Goal: Task Accomplishment & Management: Use online tool/utility

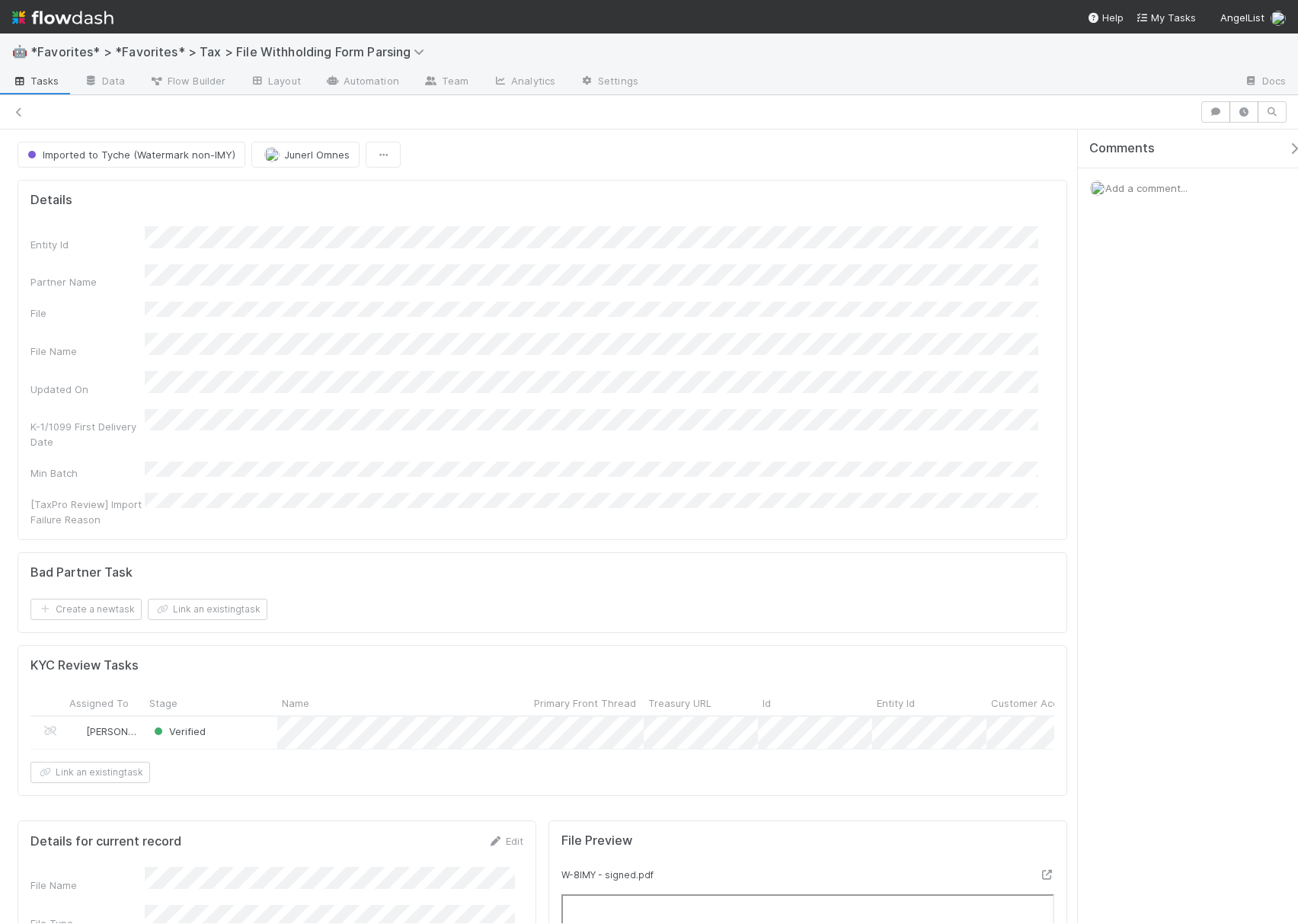
scroll to position [406, 0]
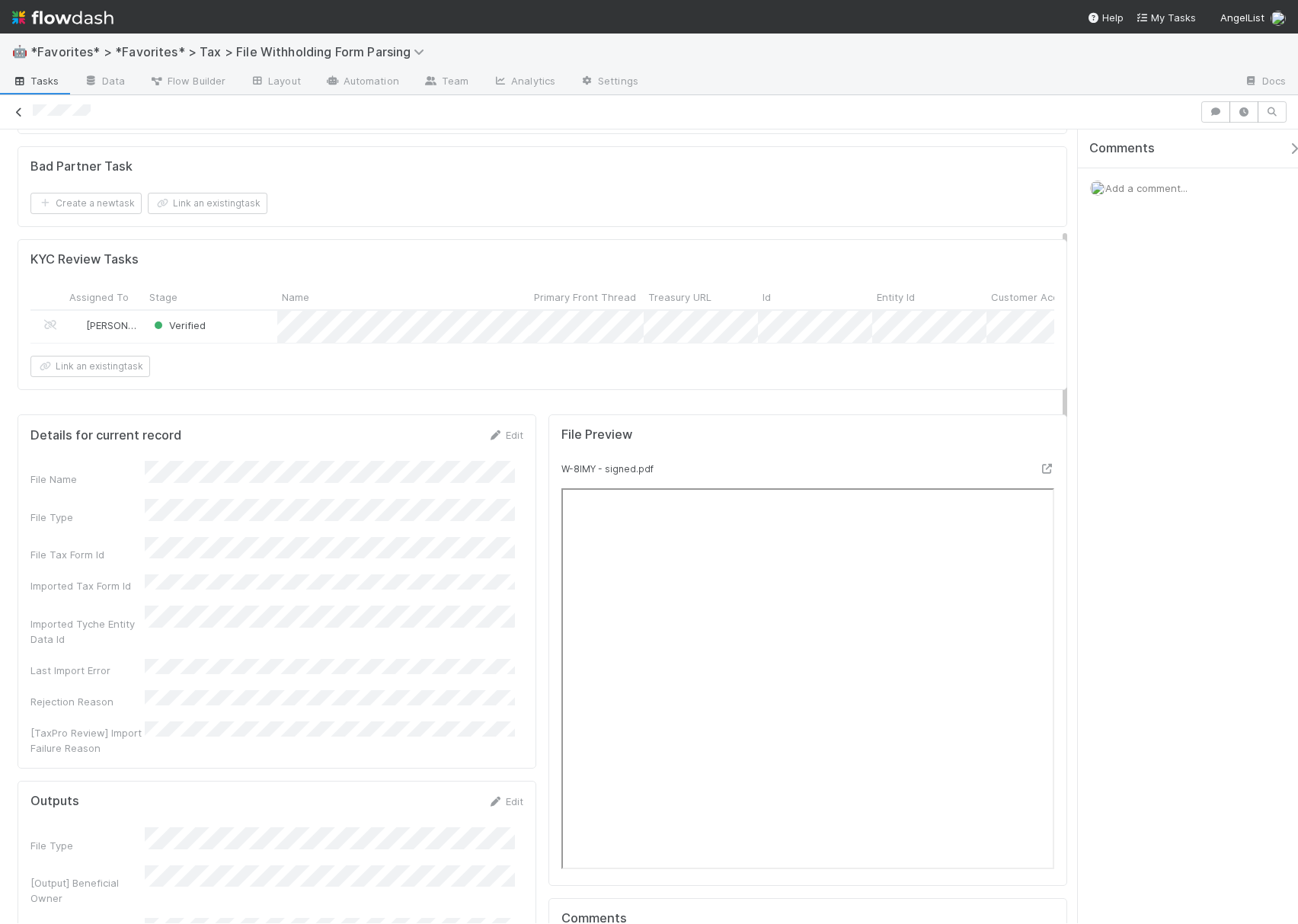
click at [23, 113] on icon at bounding box center [19, 112] width 15 height 10
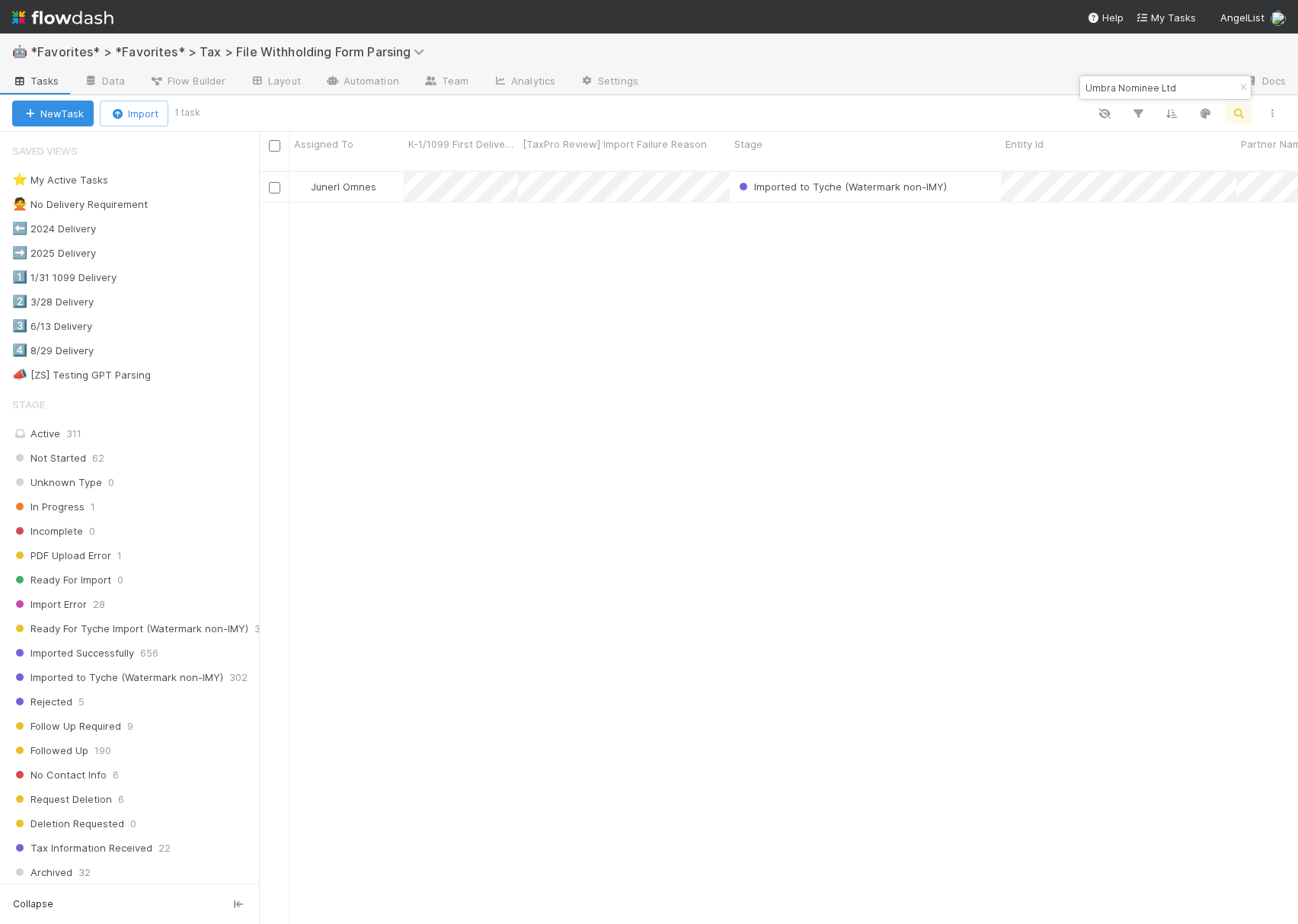
scroll to position [750, 1024]
click at [1159, 89] on input "Umbra Nominee Ltd" at bounding box center [1159, 88] width 152 height 18
paste input "Eskadi GbR"
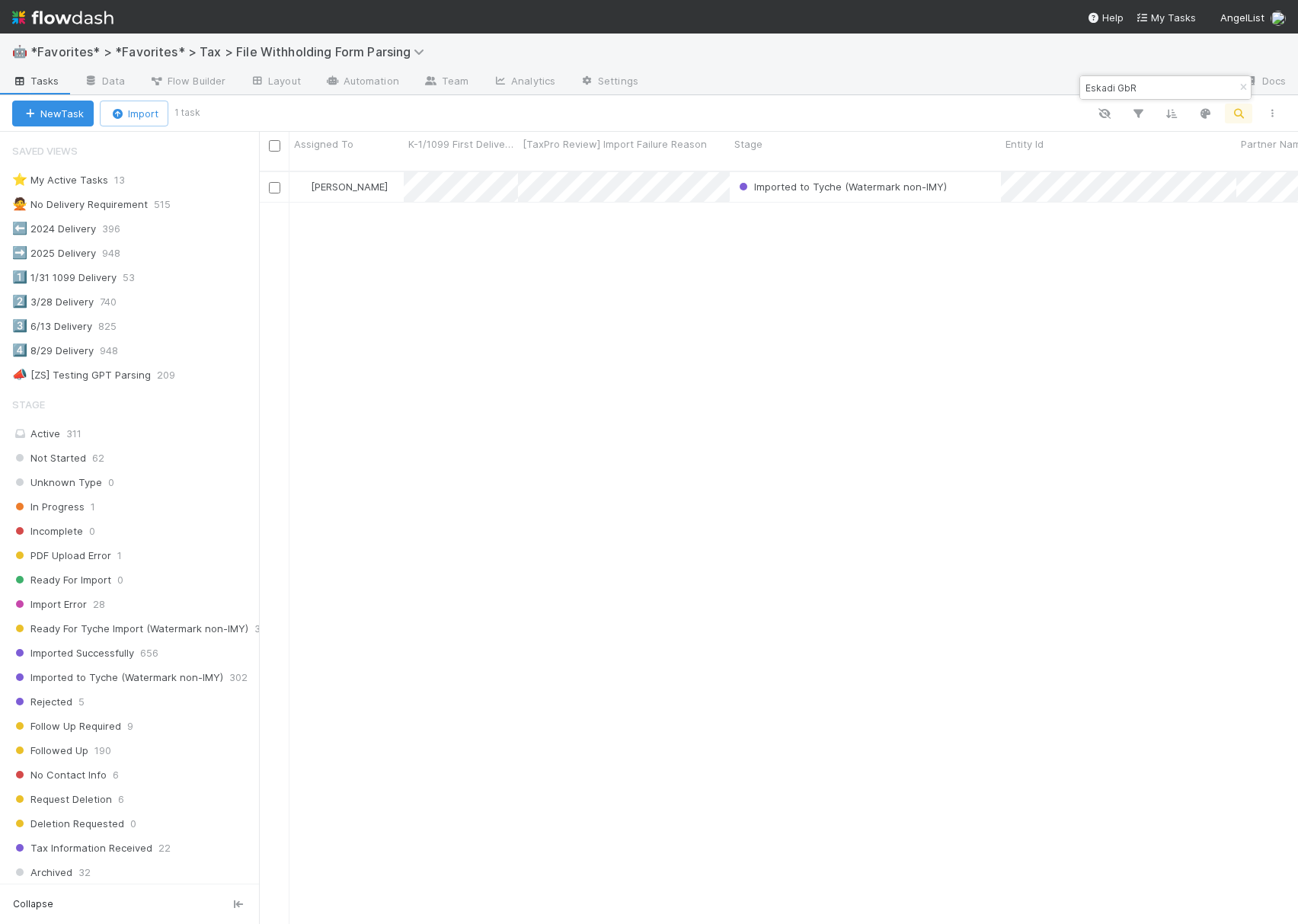
type input "Eskadi GbR"
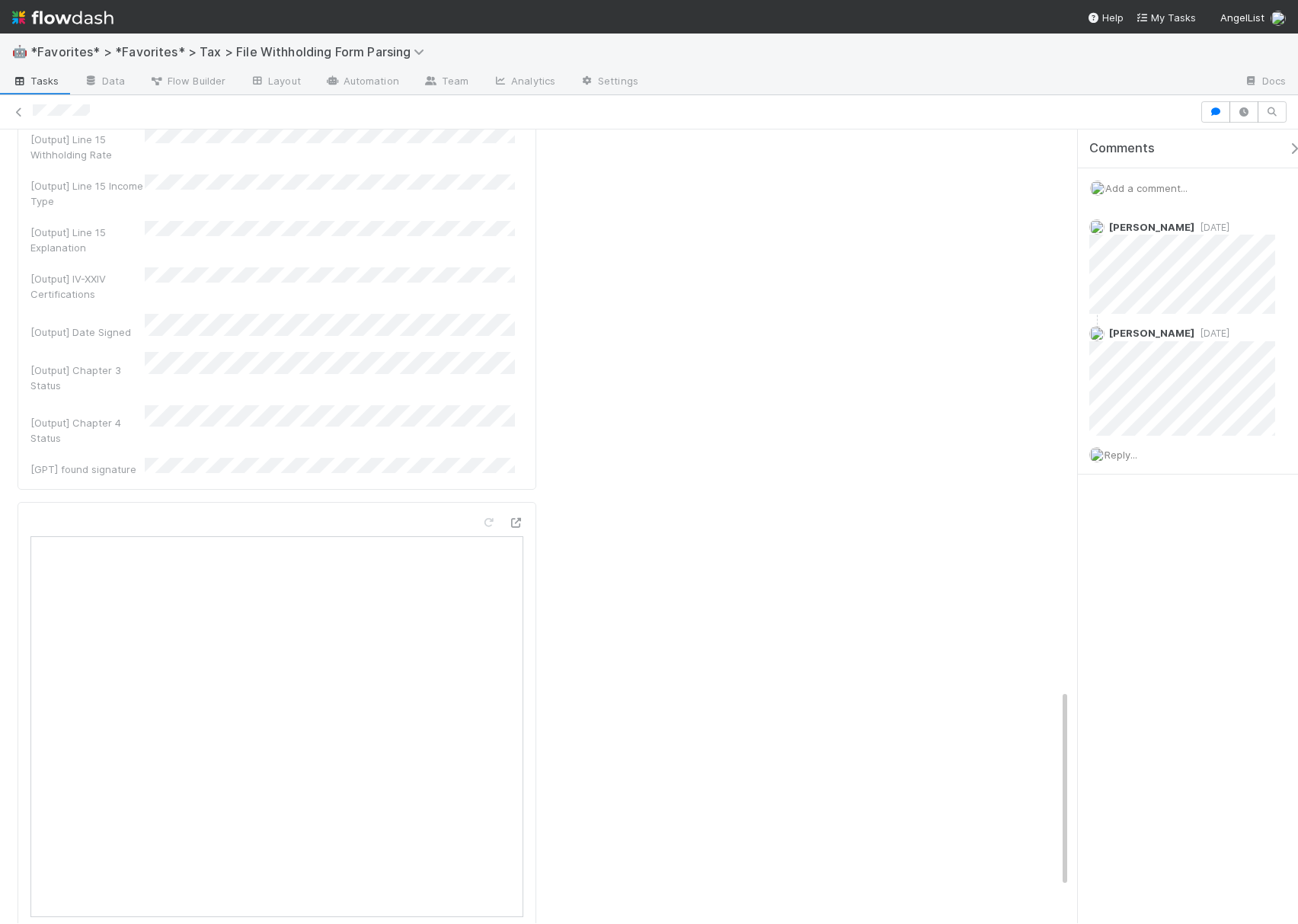
scroll to position [2185, 0]
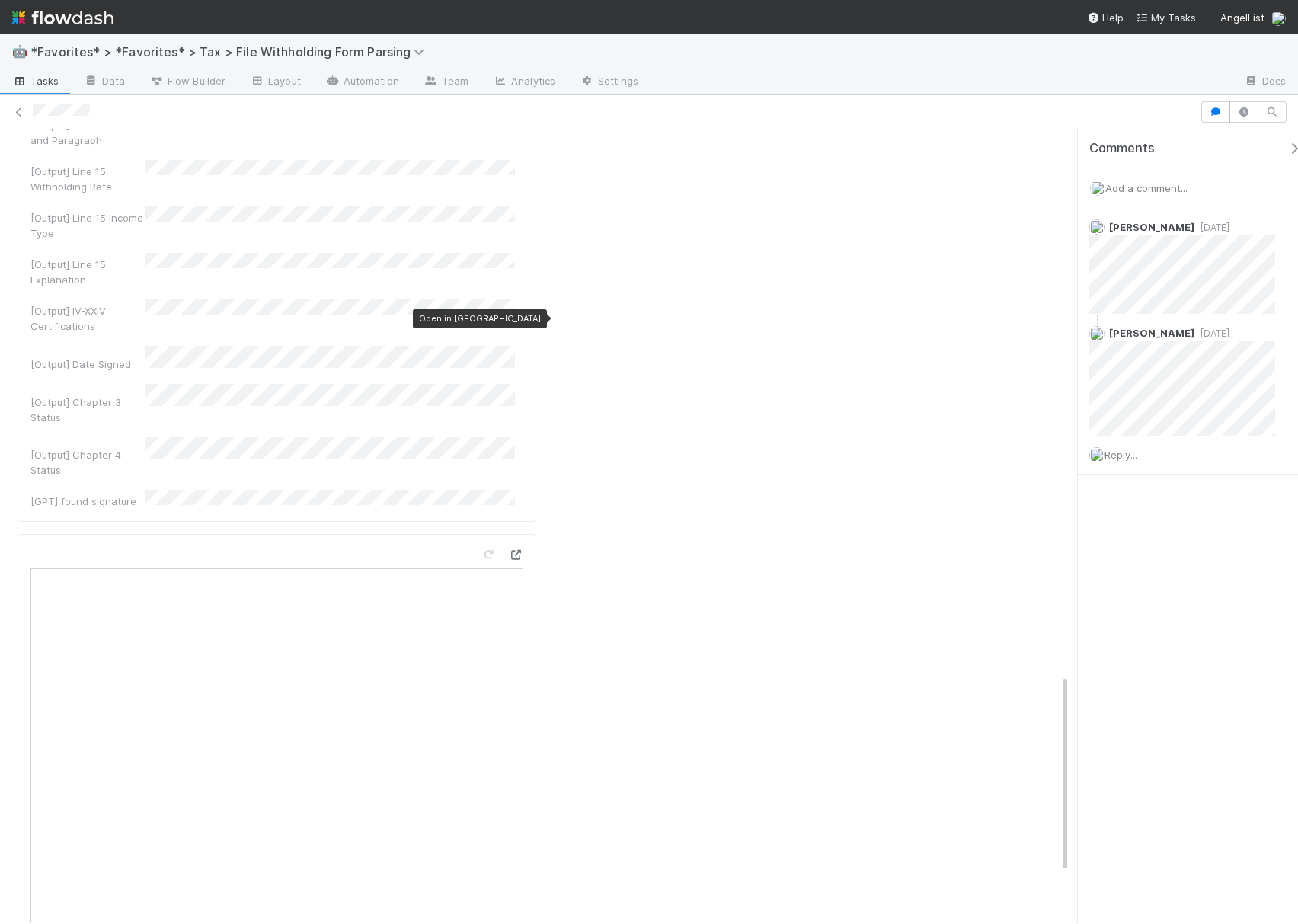
click at [509, 550] on icon at bounding box center [516, 554] width 15 height 10
click at [15, 114] on icon at bounding box center [19, 112] width 15 height 10
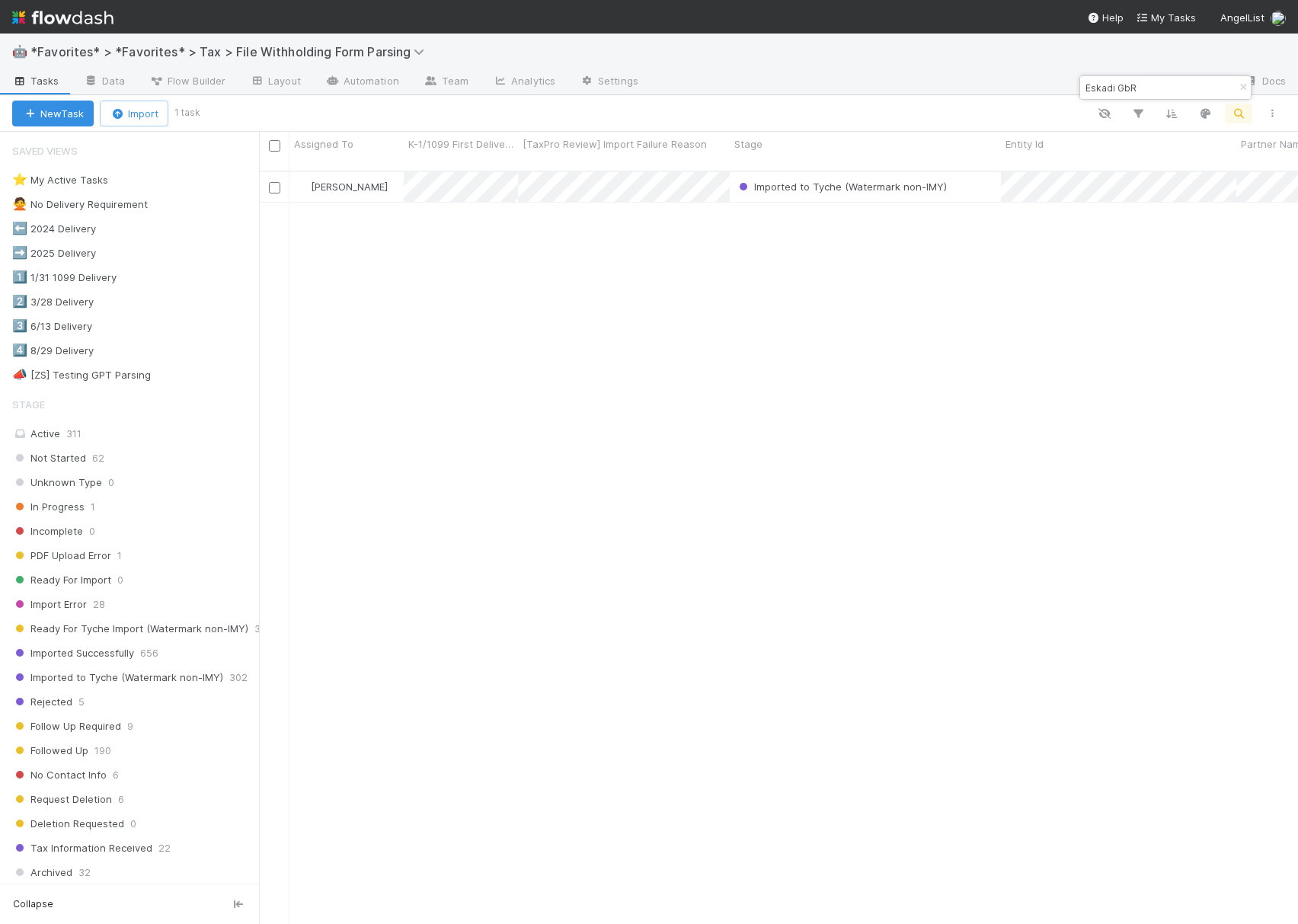
scroll to position [750, 1024]
click at [1173, 92] on input "Eskadi GbR" at bounding box center [1159, 88] width 152 height 18
paste input "Squarepoint Master Fund Limited"
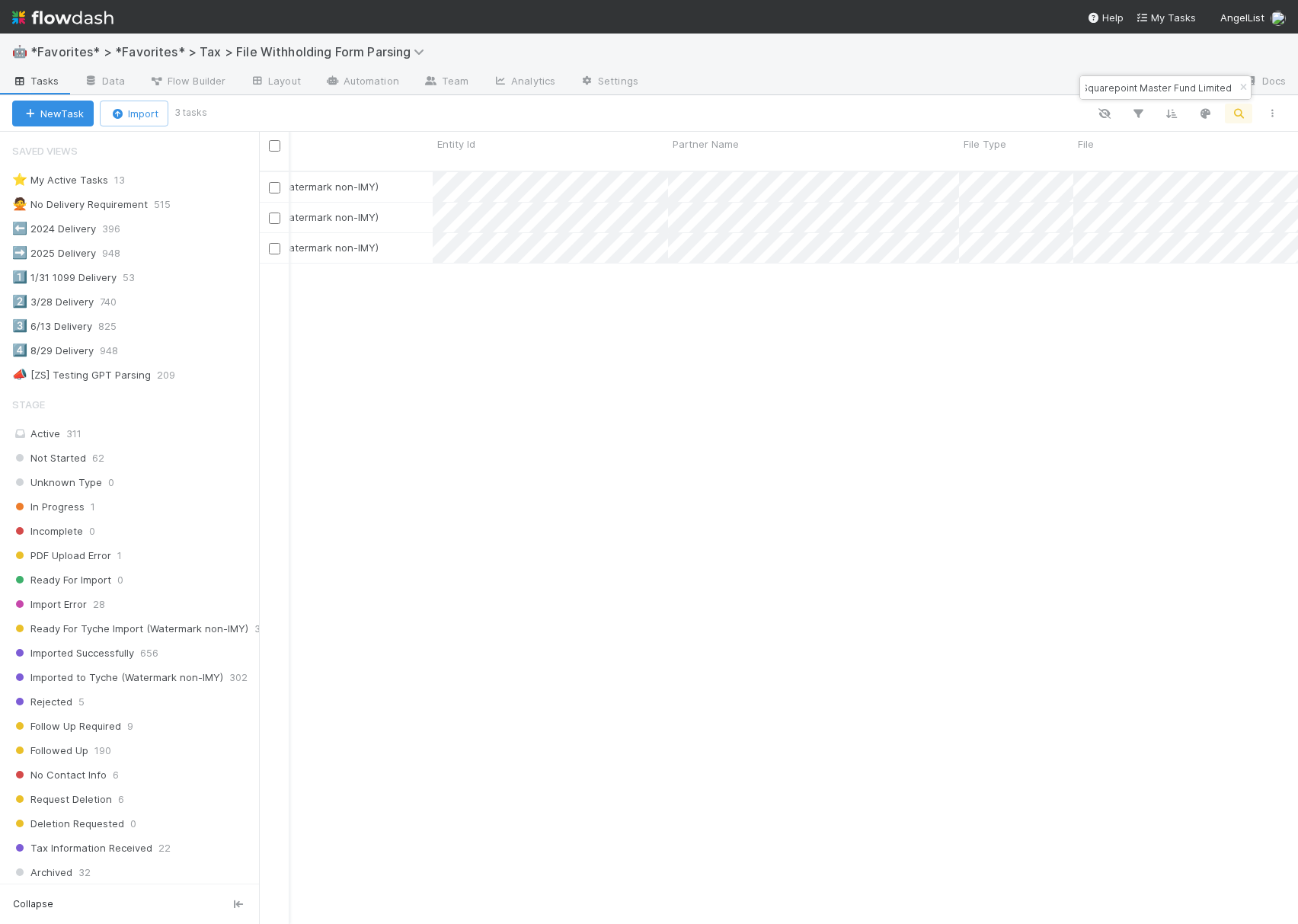
scroll to position [0, 0]
type input "Squarepoint Master Fund Limited"
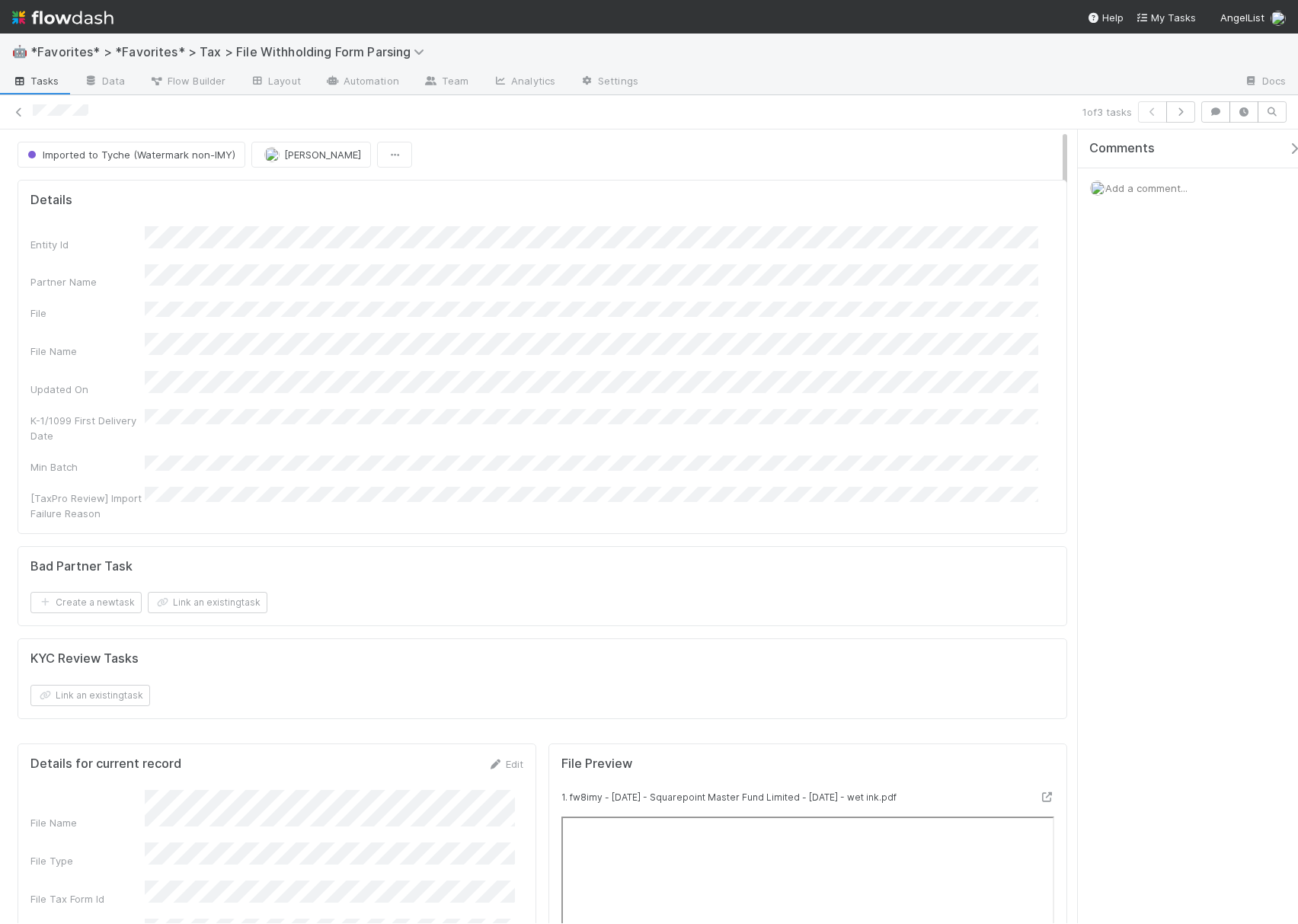
click at [28, 111] on div "1 of 3 tasks" at bounding box center [649, 112] width 1298 height 22
click at [17, 111] on icon at bounding box center [19, 112] width 15 height 10
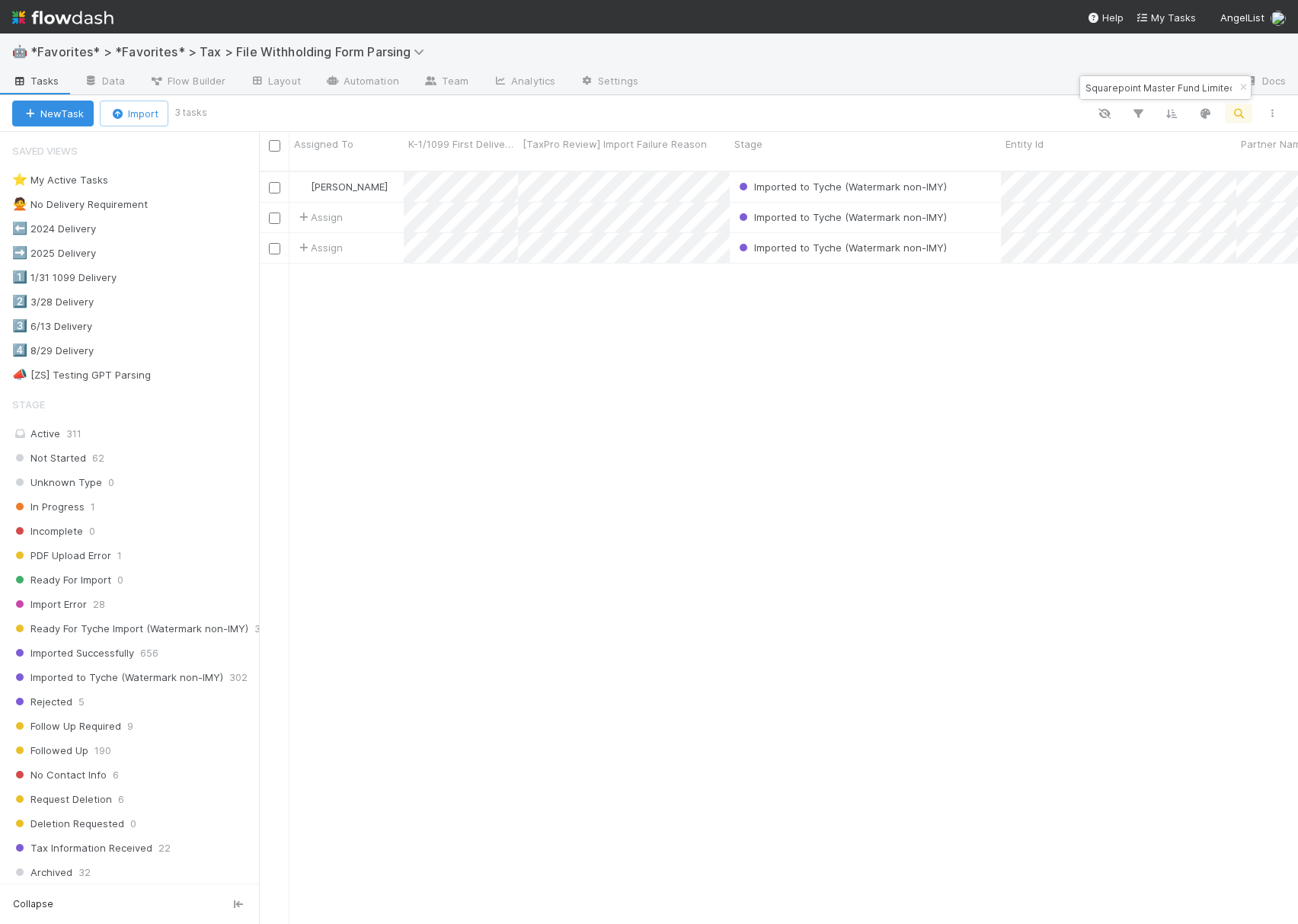
scroll to position [750, 1024]
click at [1131, 87] on input "Squarepoint Master Fund Limited" at bounding box center [1159, 88] width 152 height 18
click at [1131, 86] on input "Squarepoint Master Fund Limited" at bounding box center [1159, 88] width 152 height 18
paste input "CIP Investments QP I, LP"
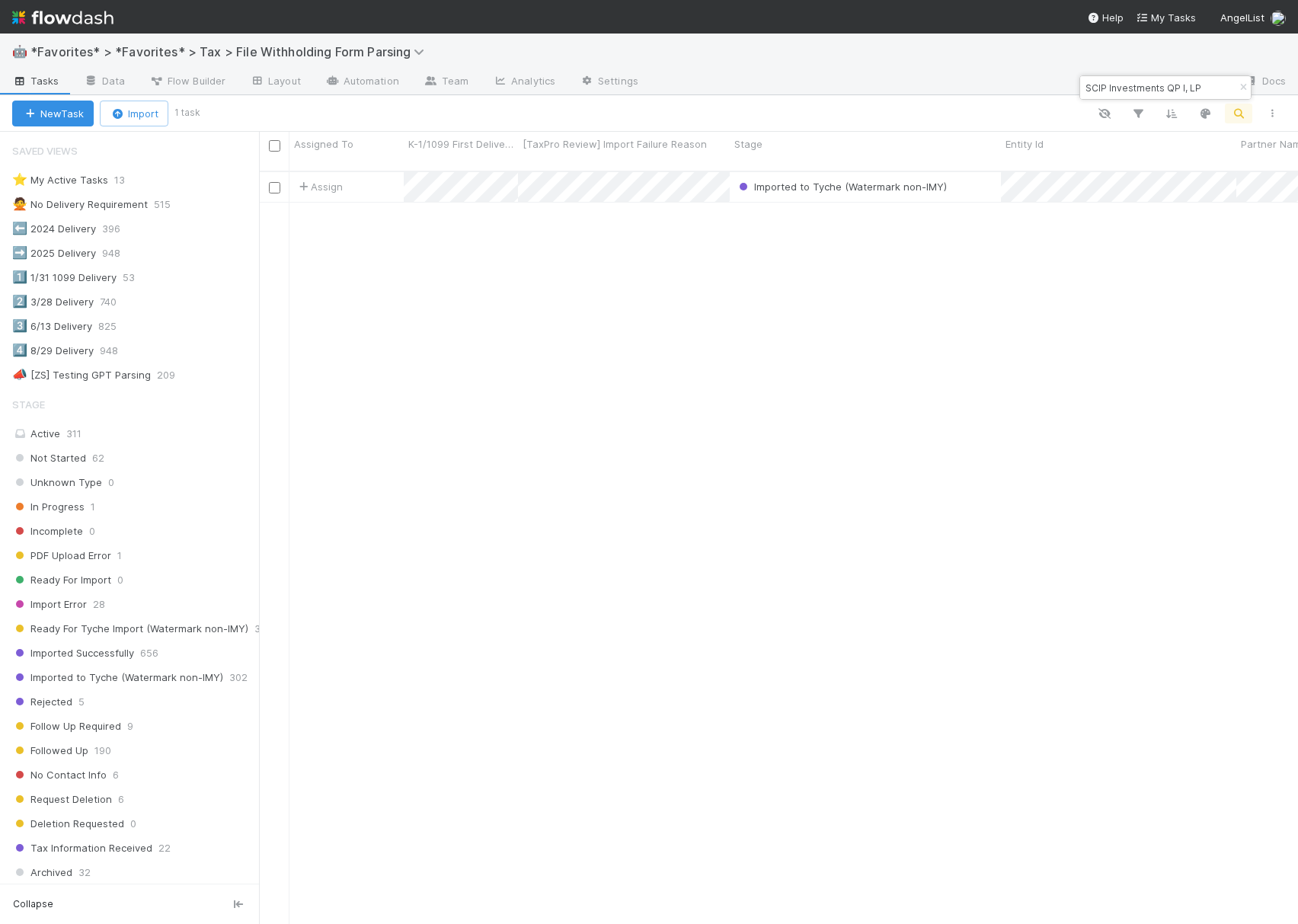
type input "SCIP Investments QP I, LP"
click at [497, 178] on div at bounding box center [649, 462] width 1298 height 924
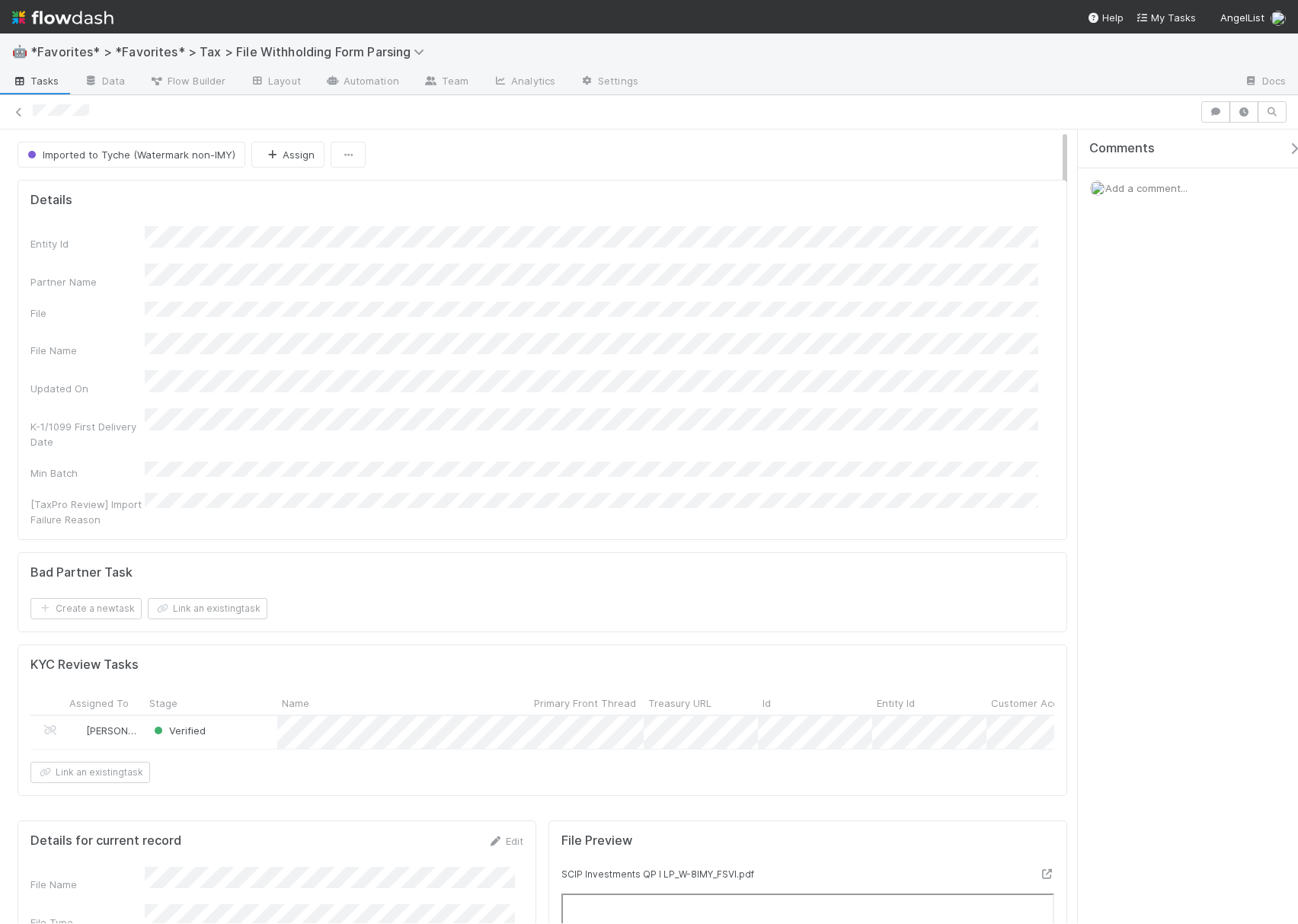
click at [1140, 189] on span "Add a comment..." at bounding box center [1146, 188] width 82 height 12
click at [1146, 436] on button "Add Comment" at bounding box center [1146, 444] width 89 height 26
click at [19, 110] on icon at bounding box center [19, 112] width 15 height 10
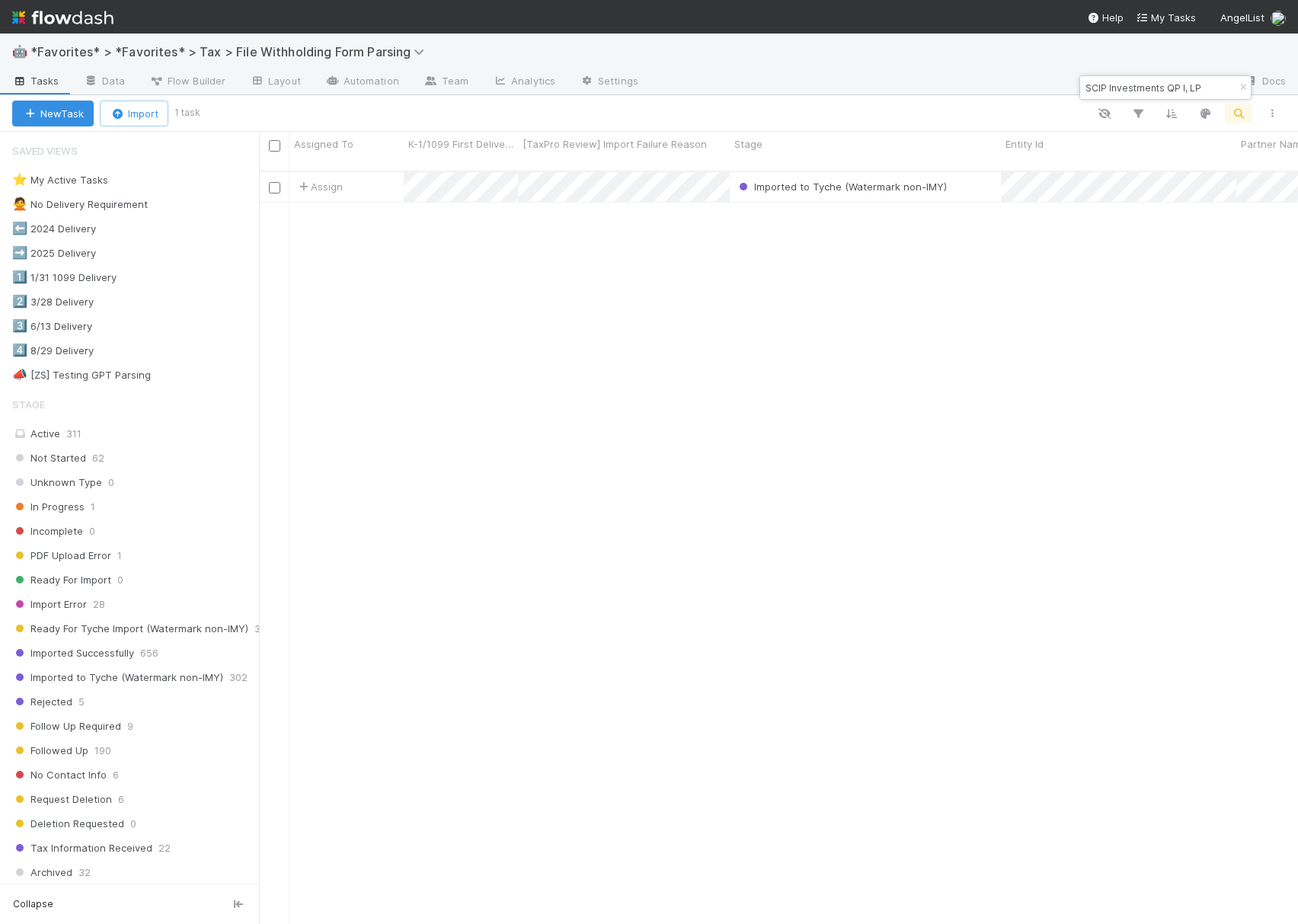
scroll to position [750, 1024]
click at [1191, 89] on input "SCIP Investments QP I, LP" at bounding box center [1159, 88] width 152 height 18
paste input "[PERSON_NAME] Ventures GIFT Trust IV Catalyst Trusteeship Limited - Trustee"
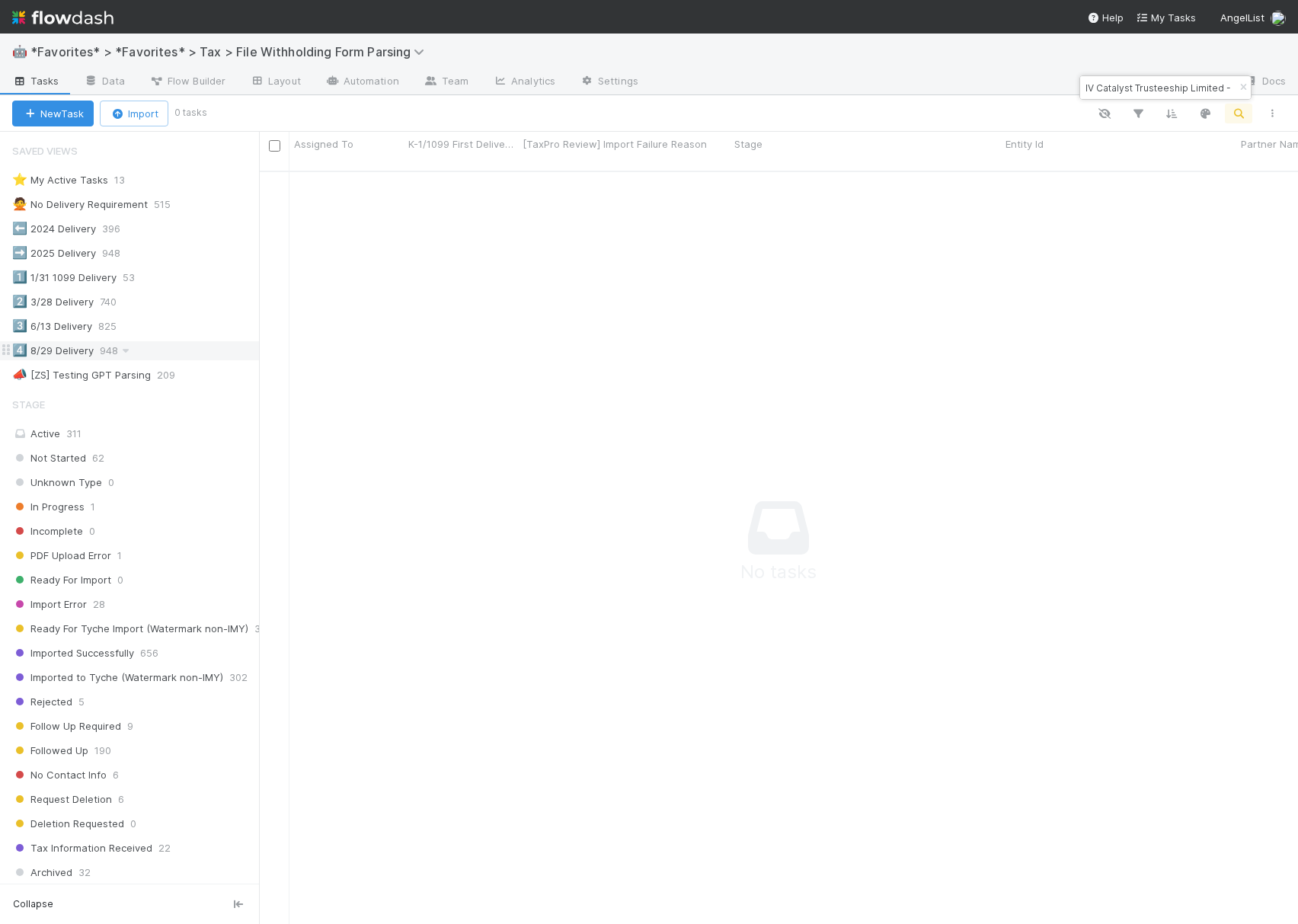
scroll to position [0, 0]
click at [1175, 81] on input "[PERSON_NAME] Ventures GIFT Trust IV Catalyst Trusteeship Limited - Trustee" at bounding box center [1159, 88] width 152 height 18
click at [1174, 81] on input "[PERSON_NAME] Ventures GIFT Trust IV Catalyst Trusteeship Limited - Trustee" at bounding box center [1159, 88] width 152 height 18
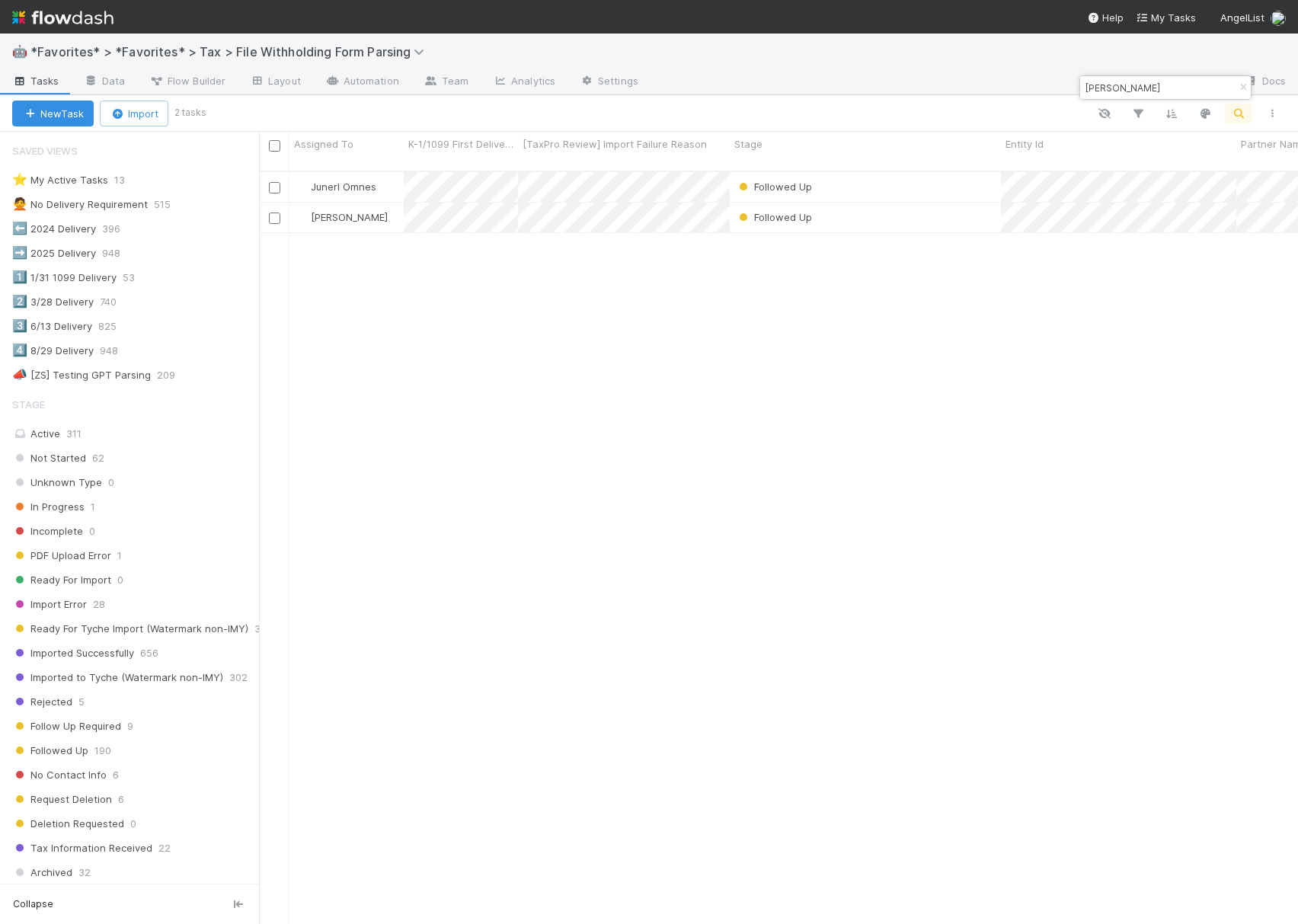
scroll to position [750, 1024]
type input "[PERSON_NAME]"
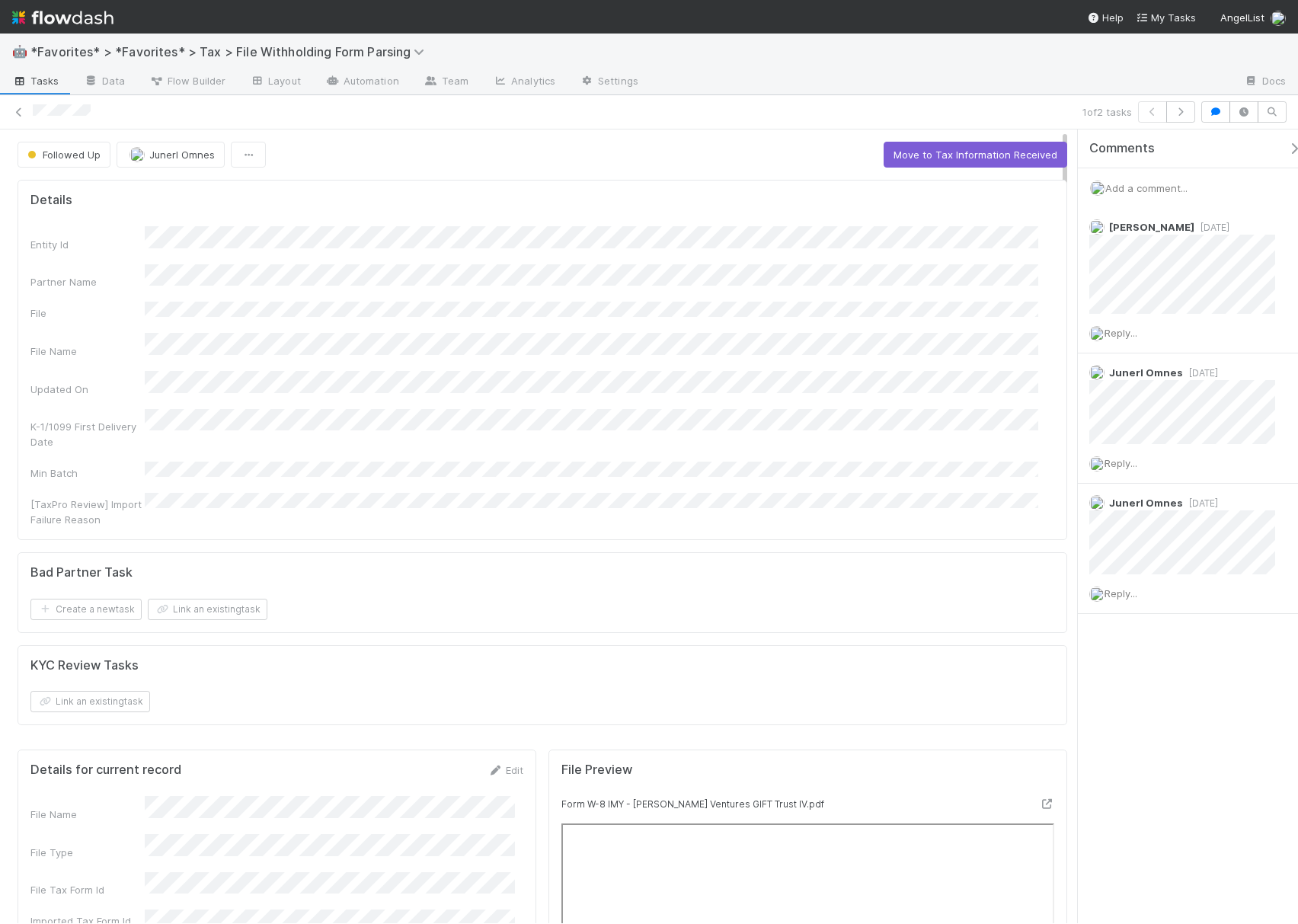
drag, startPoint x: 17, startPoint y: 110, endPoint x: 123, endPoint y: 61, distance: 116.8
click at [17, 110] on icon at bounding box center [19, 112] width 15 height 10
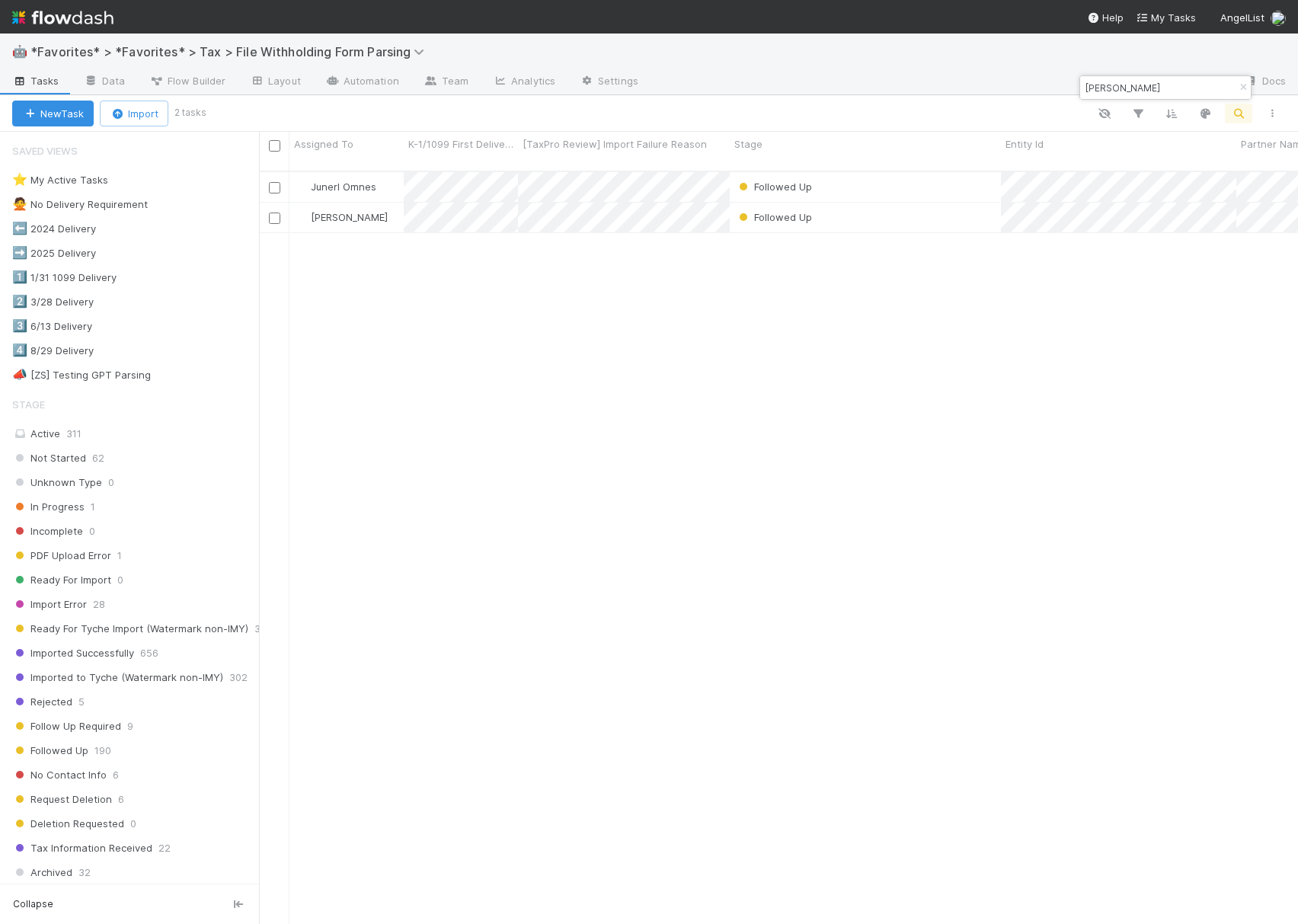
scroll to position [750, 1024]
click at [1174, 85] on input "[PERSON_NAME]" at bounding box center [1159, 88] width 152 height 18
paste input "CRITANGO"
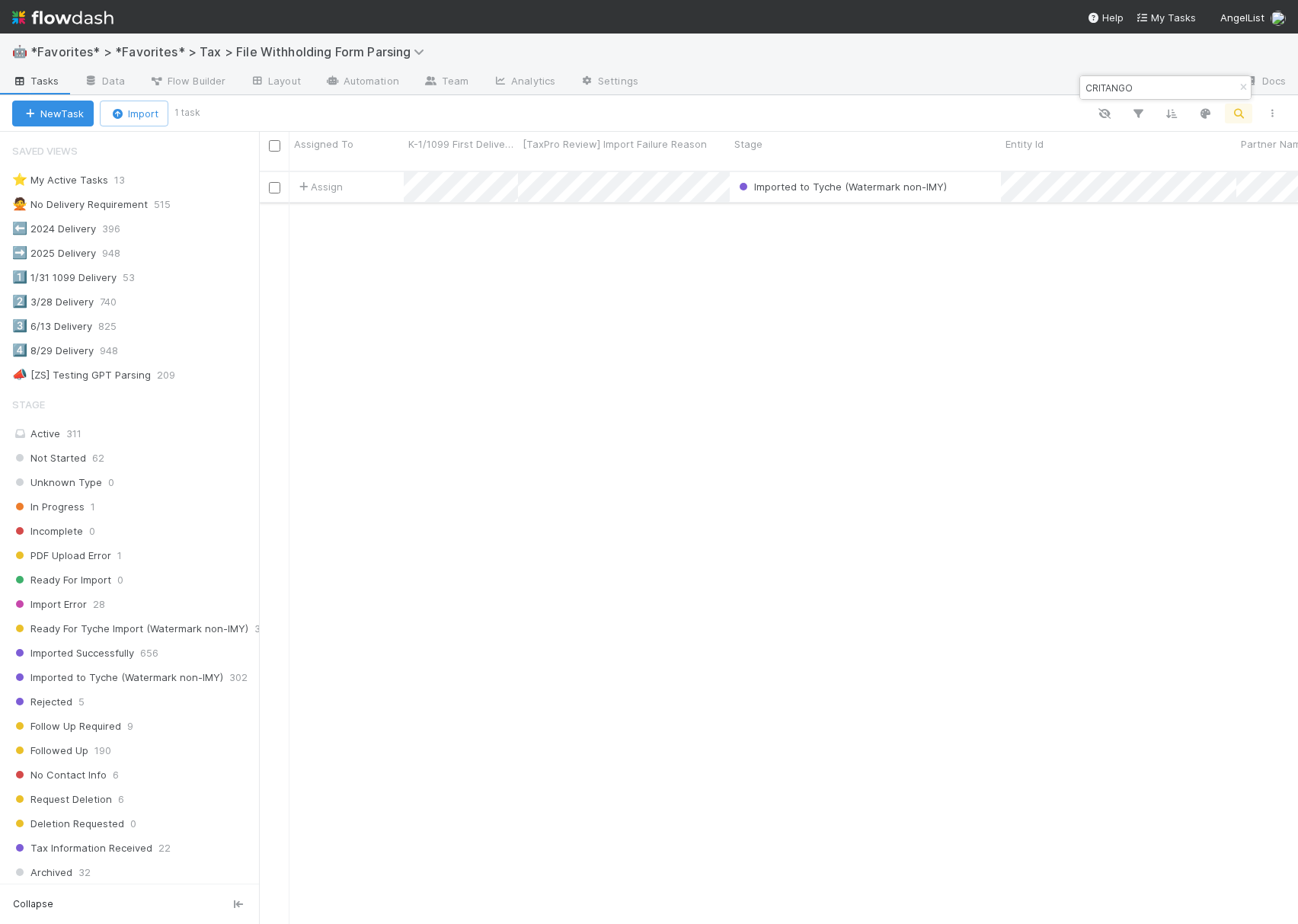
type input "CRITANGO"
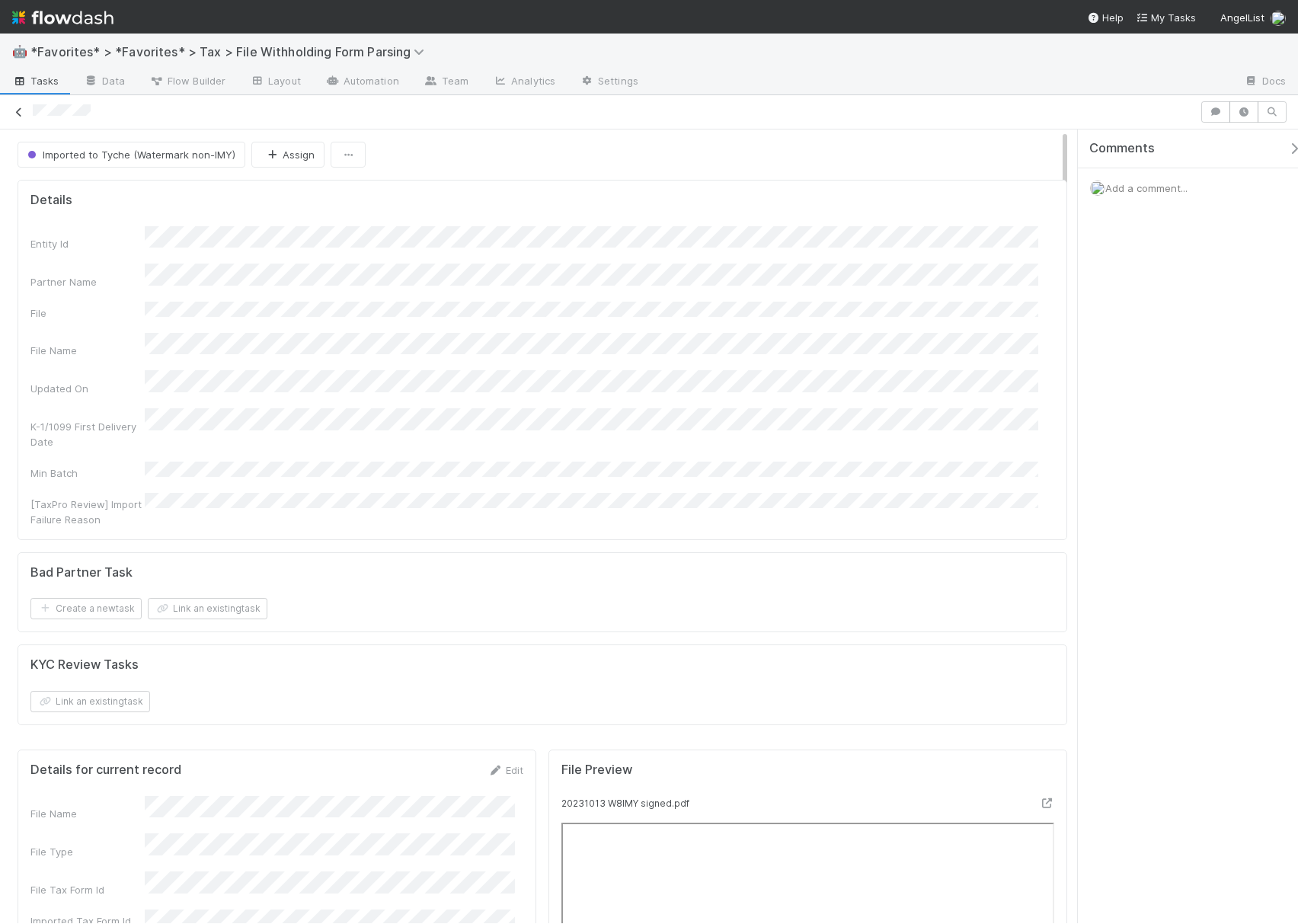
click at [19, 111] on icon at bounding box center [19, 112] width 15 height 10
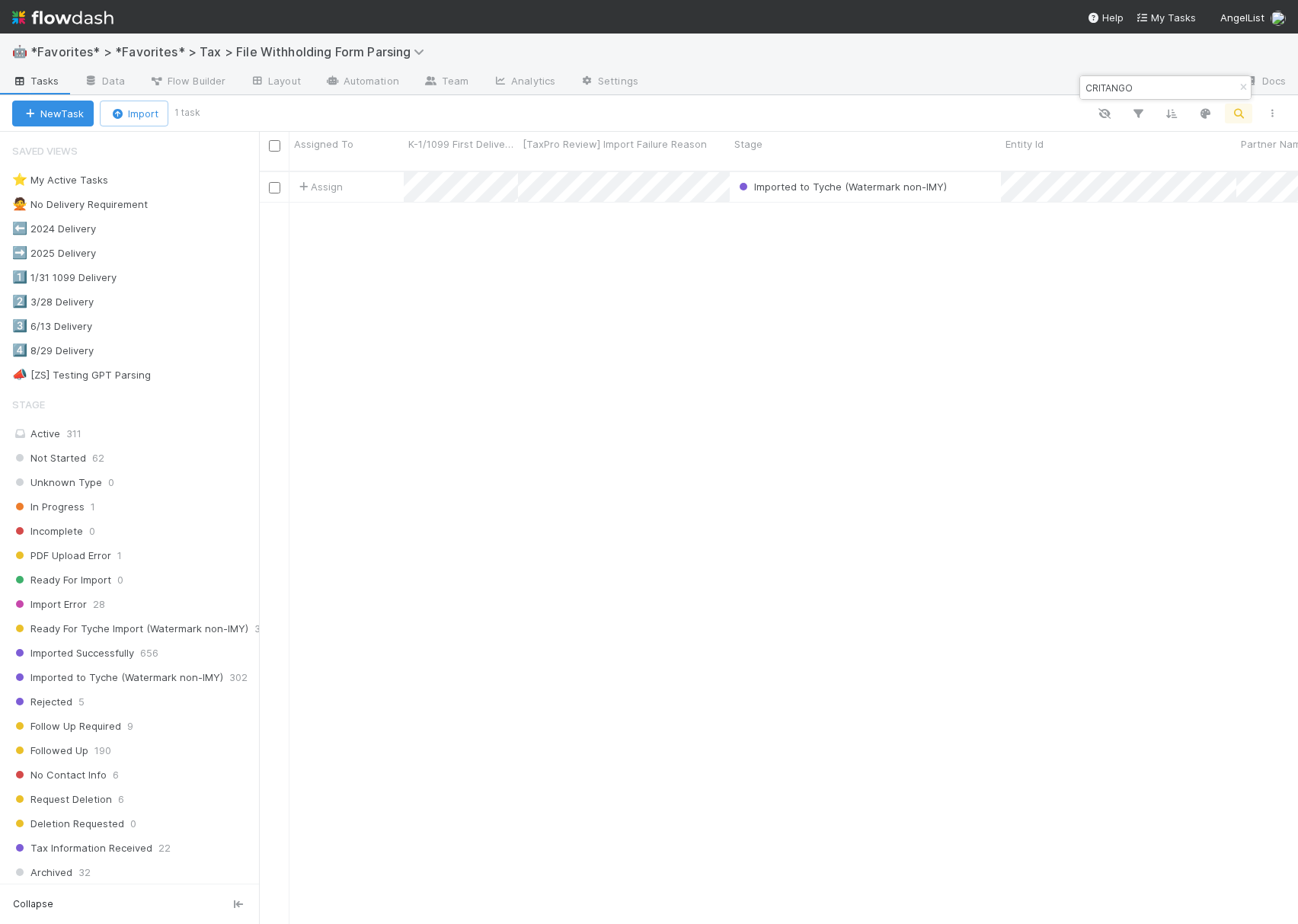
scroll to position [750, 1024]
click at [1133, 92] on input "CRITANGO" at bounding box center [1159, 88] width 152 height 18
paste input "Eskadi GbR"
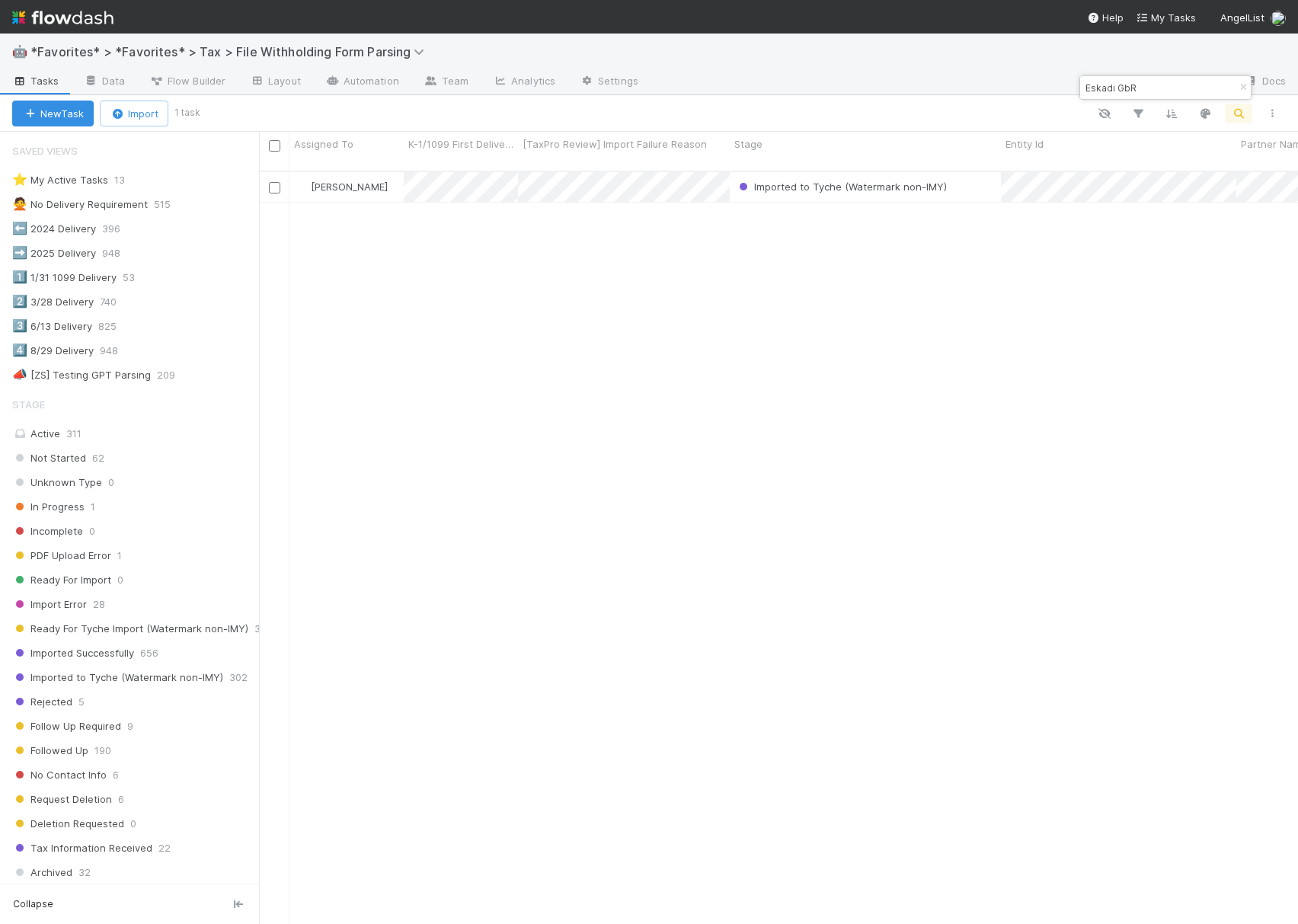
type input "Eskadi GbR"
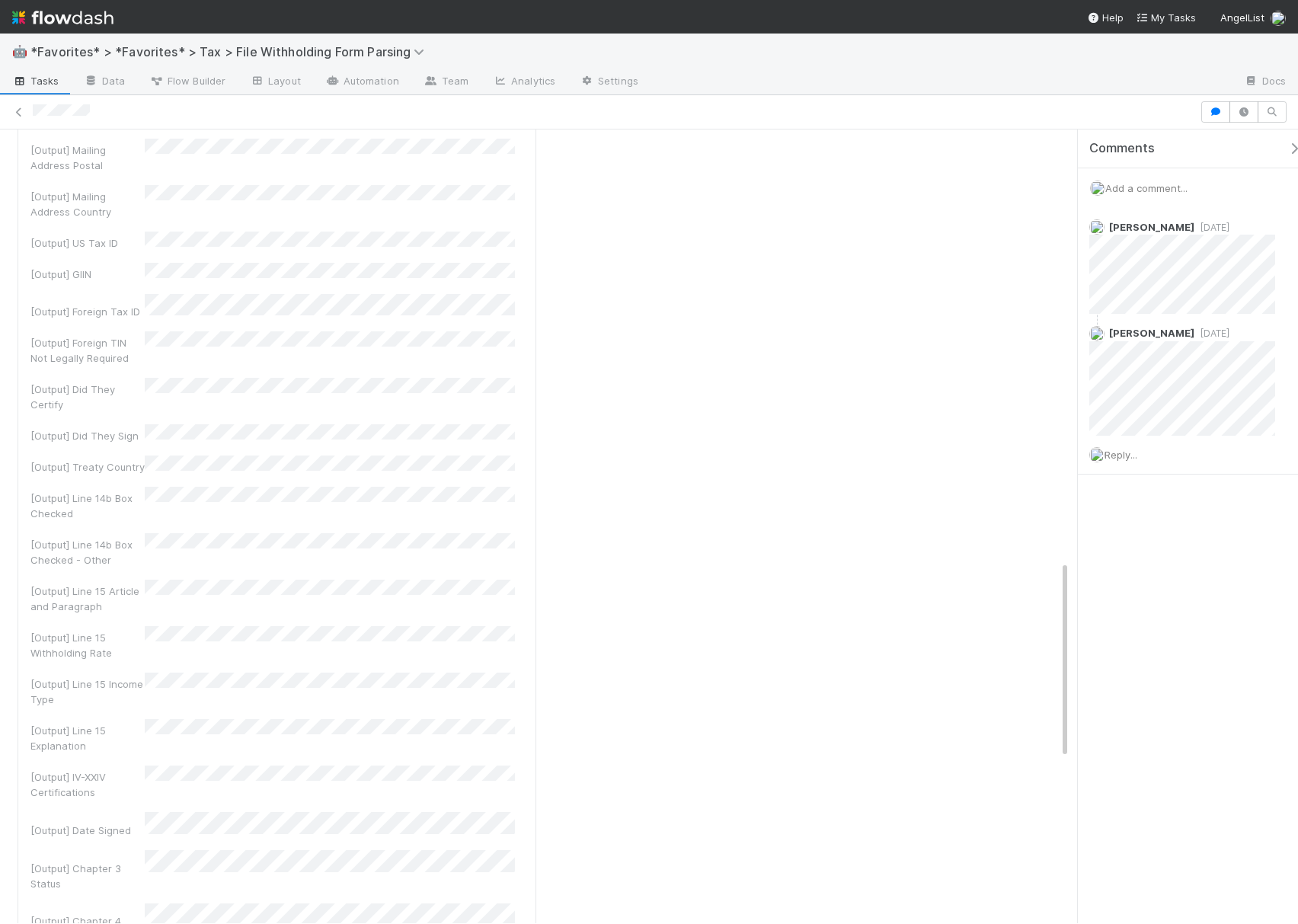
scroll to position [1726, 0]
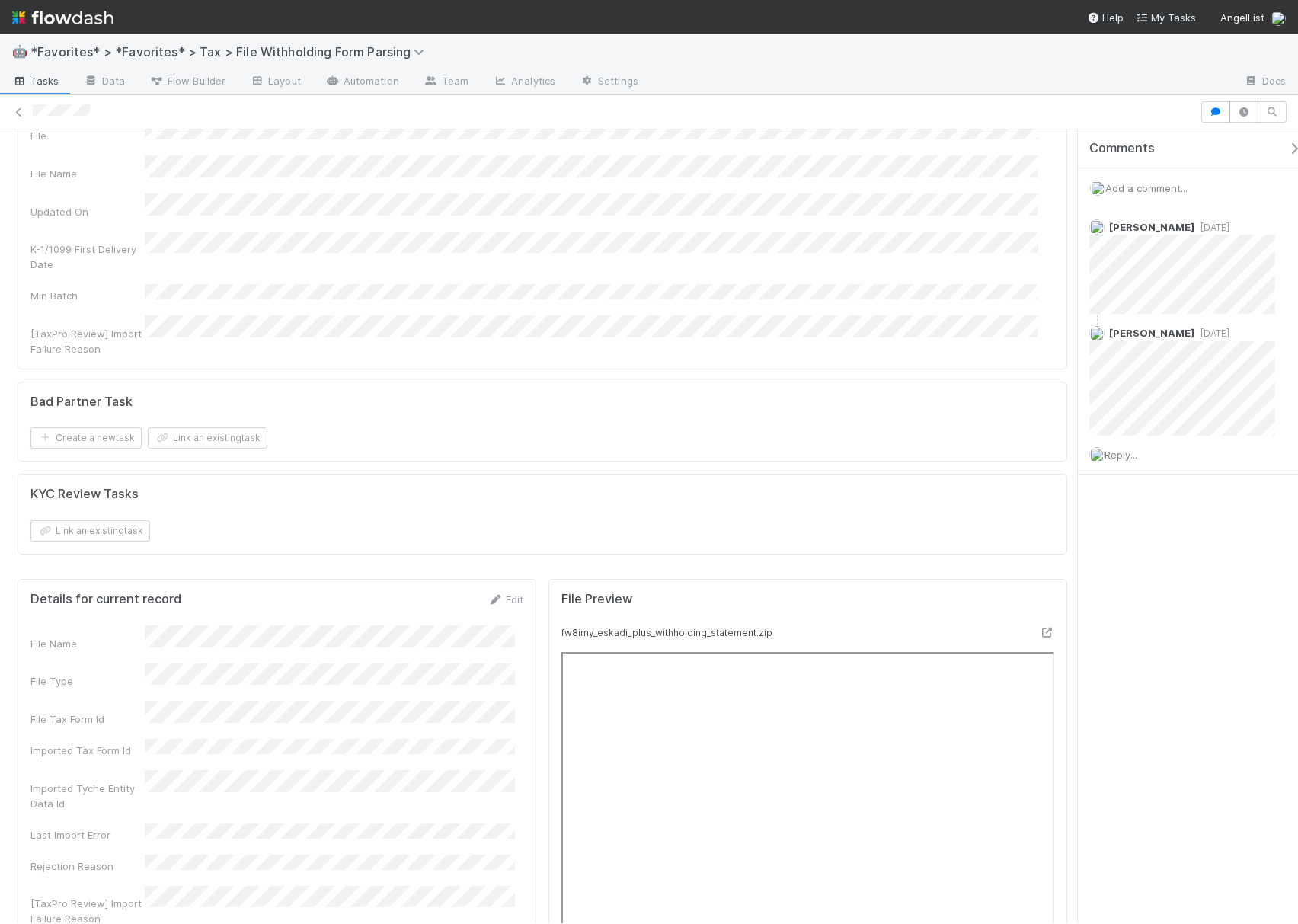
scroll to position [0, 0]
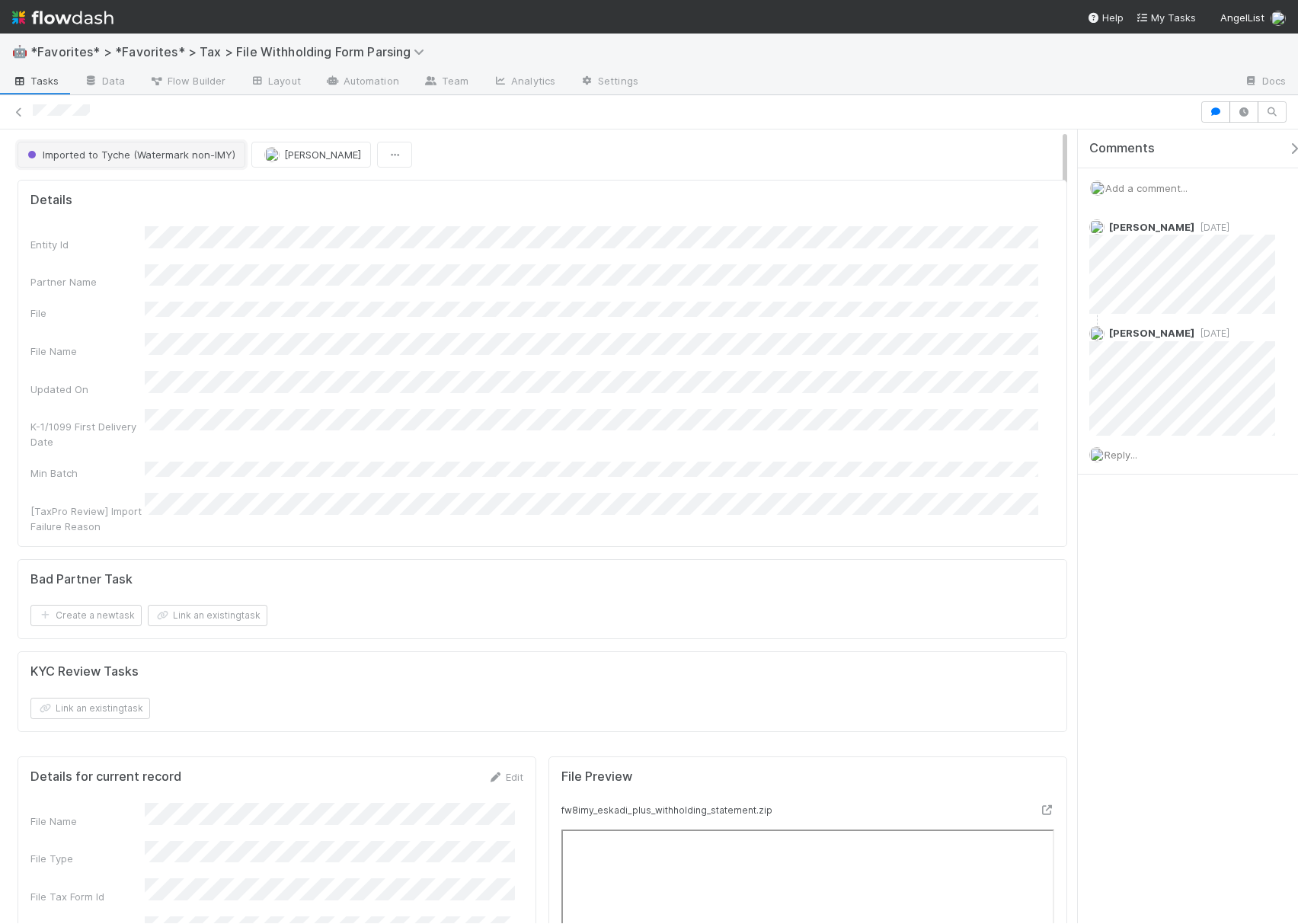
click at [156, 156] on span "Imported to Tyche (Watermark non-IMY)" at bounding box center [130, 155] width 211 height 12
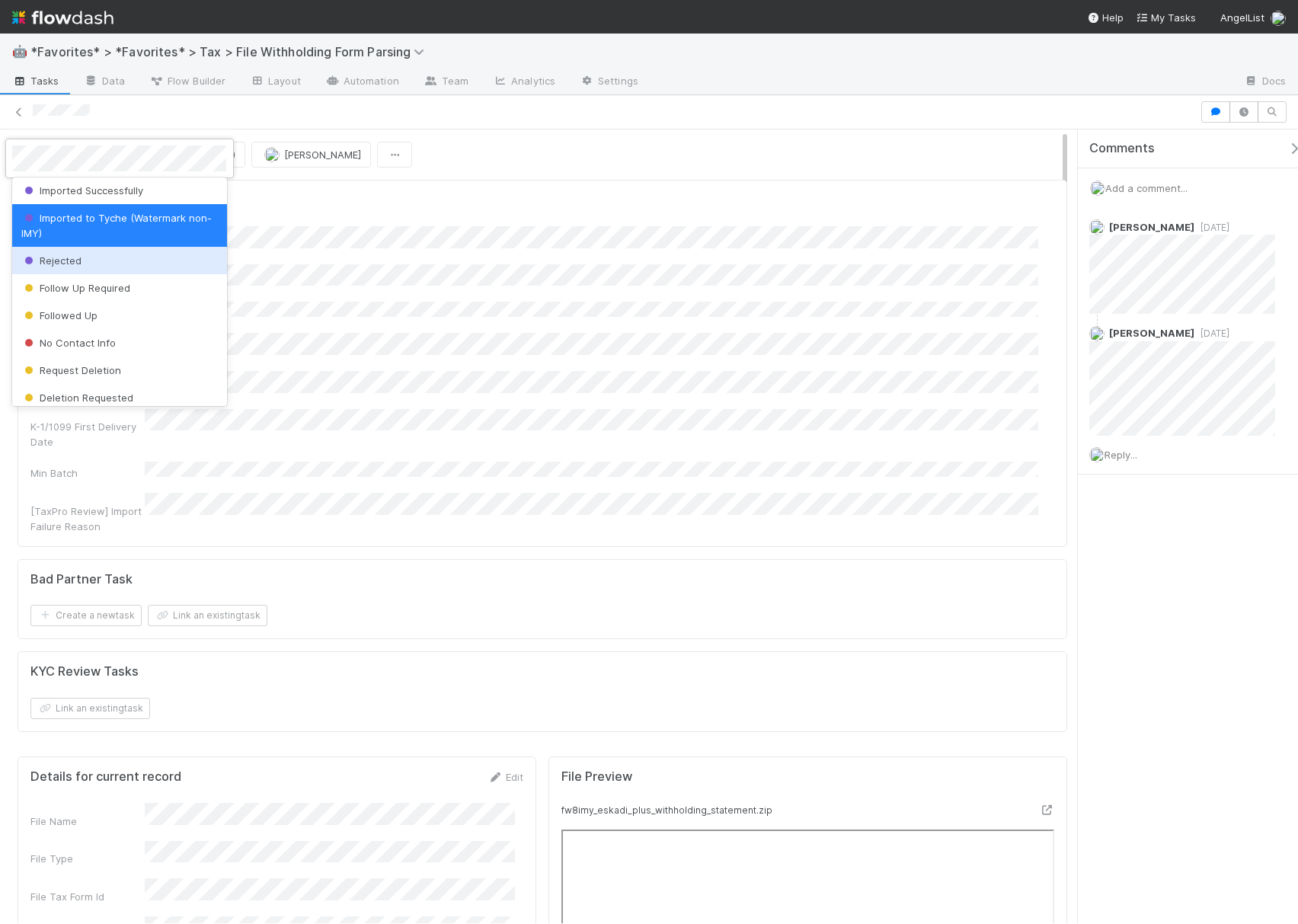
scroll to position [296, 0]
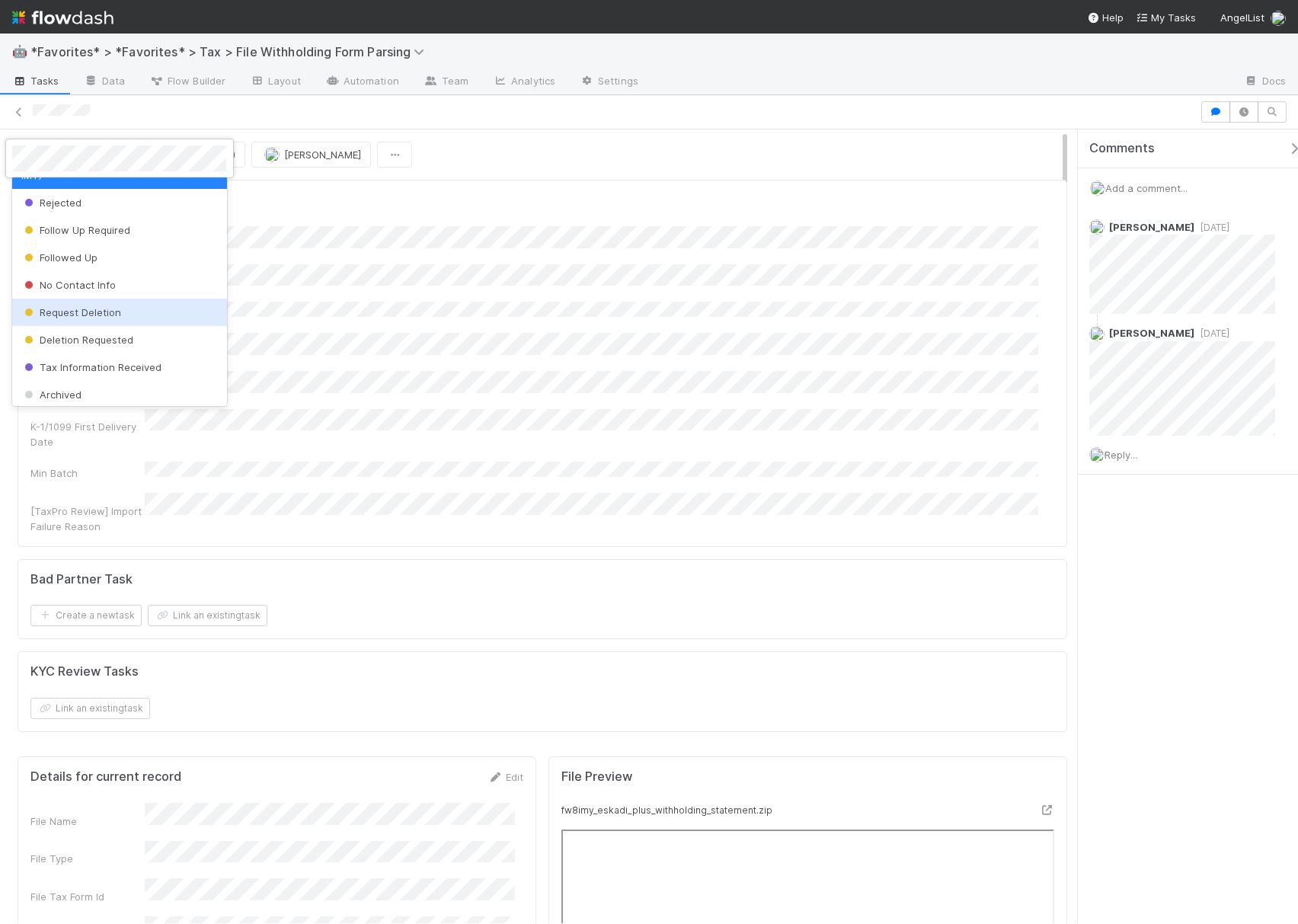
click at [154, 310] on div "Request Deletion" at bounding box center [119, 313] width 214 height 28
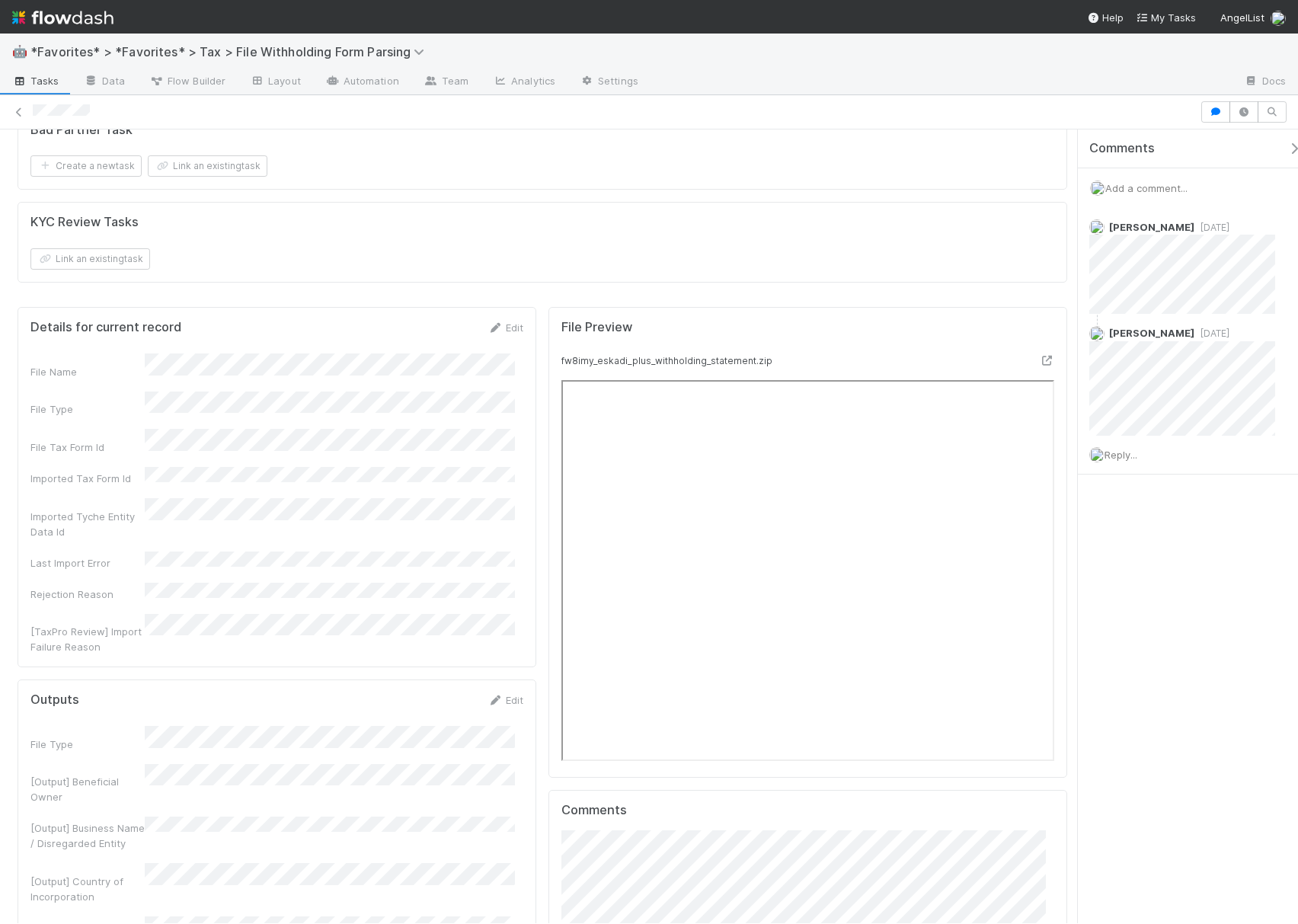
scroll to position [0, 0]
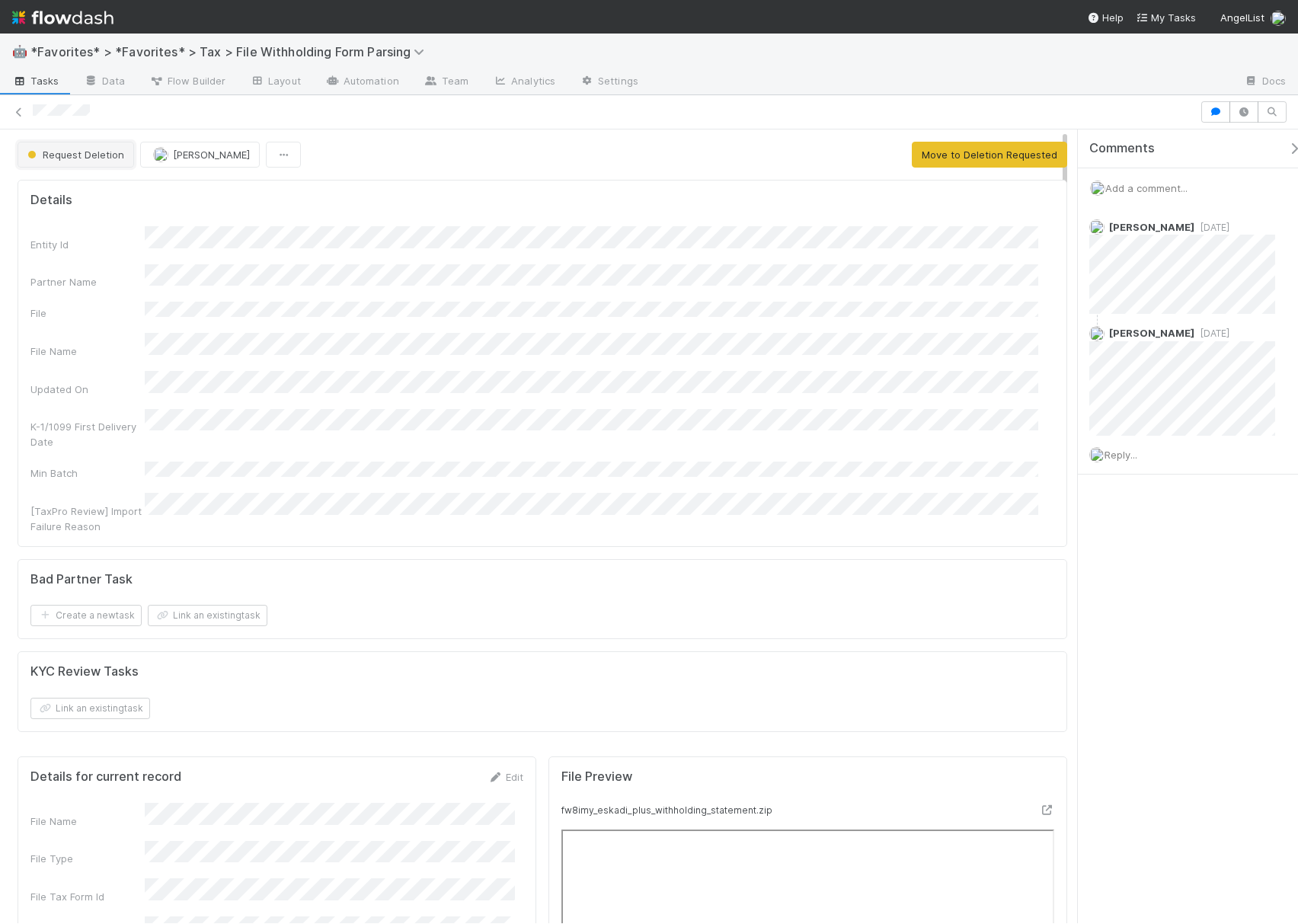
click at [58, 159] on span "Request Deletion" at bounding box center [75, 155] width 100 height 12
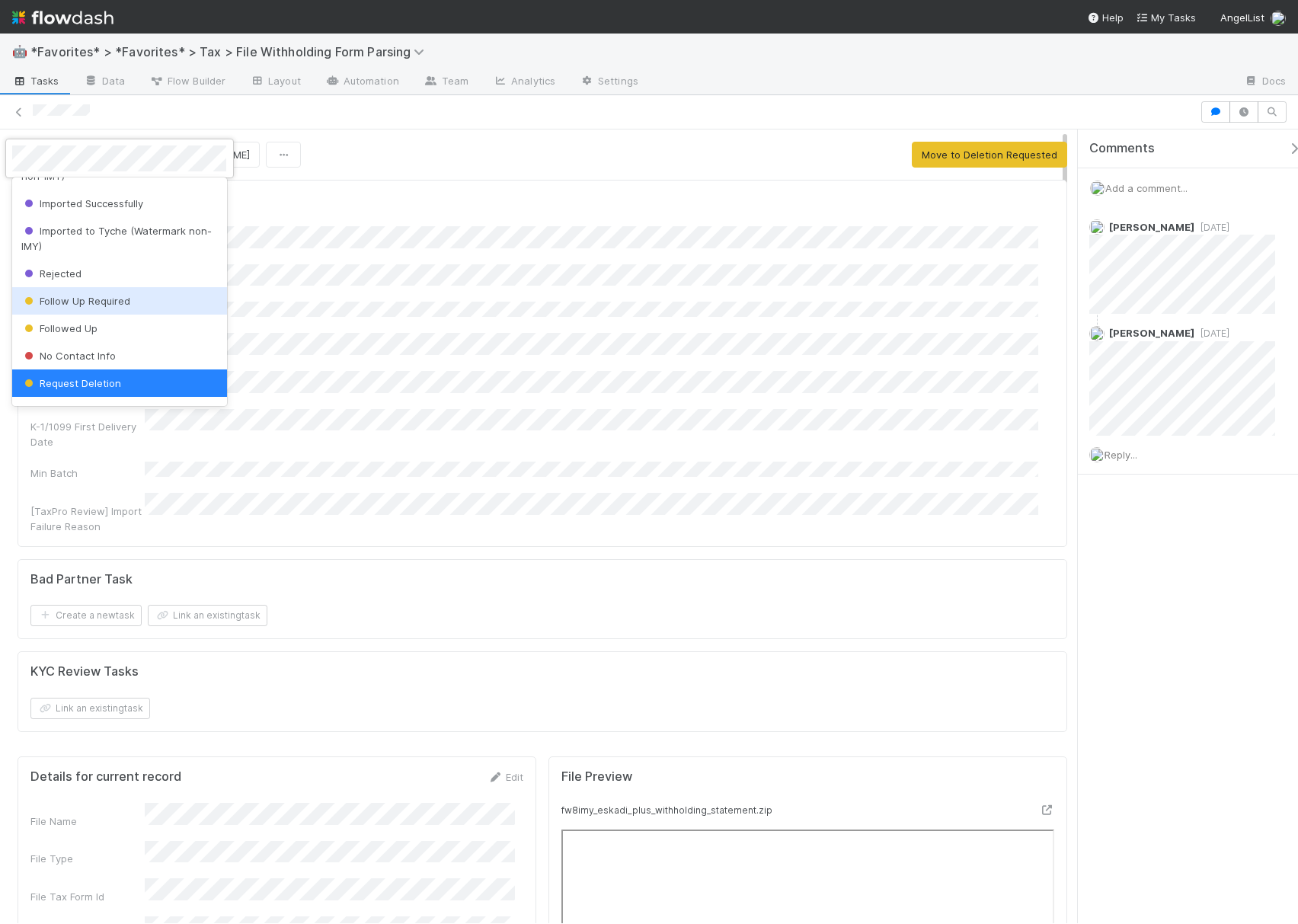
click at [131, 313] on div "Follow Up Required" at bounding box center [119, 301] width 214 height 28
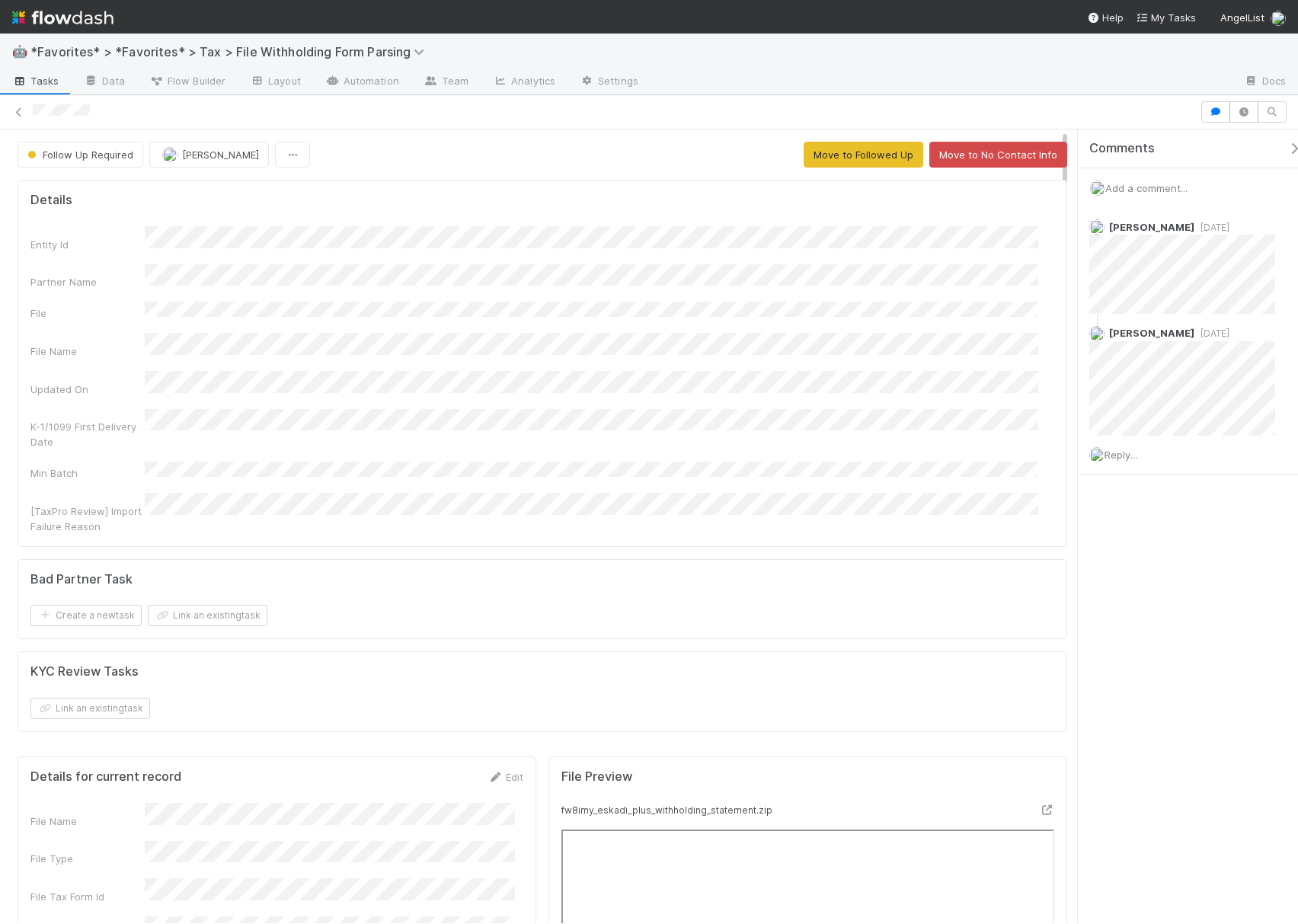
click at [1140, 189] on span "Add a comment..." at bounding box center [1146, 188] width 82 height 12
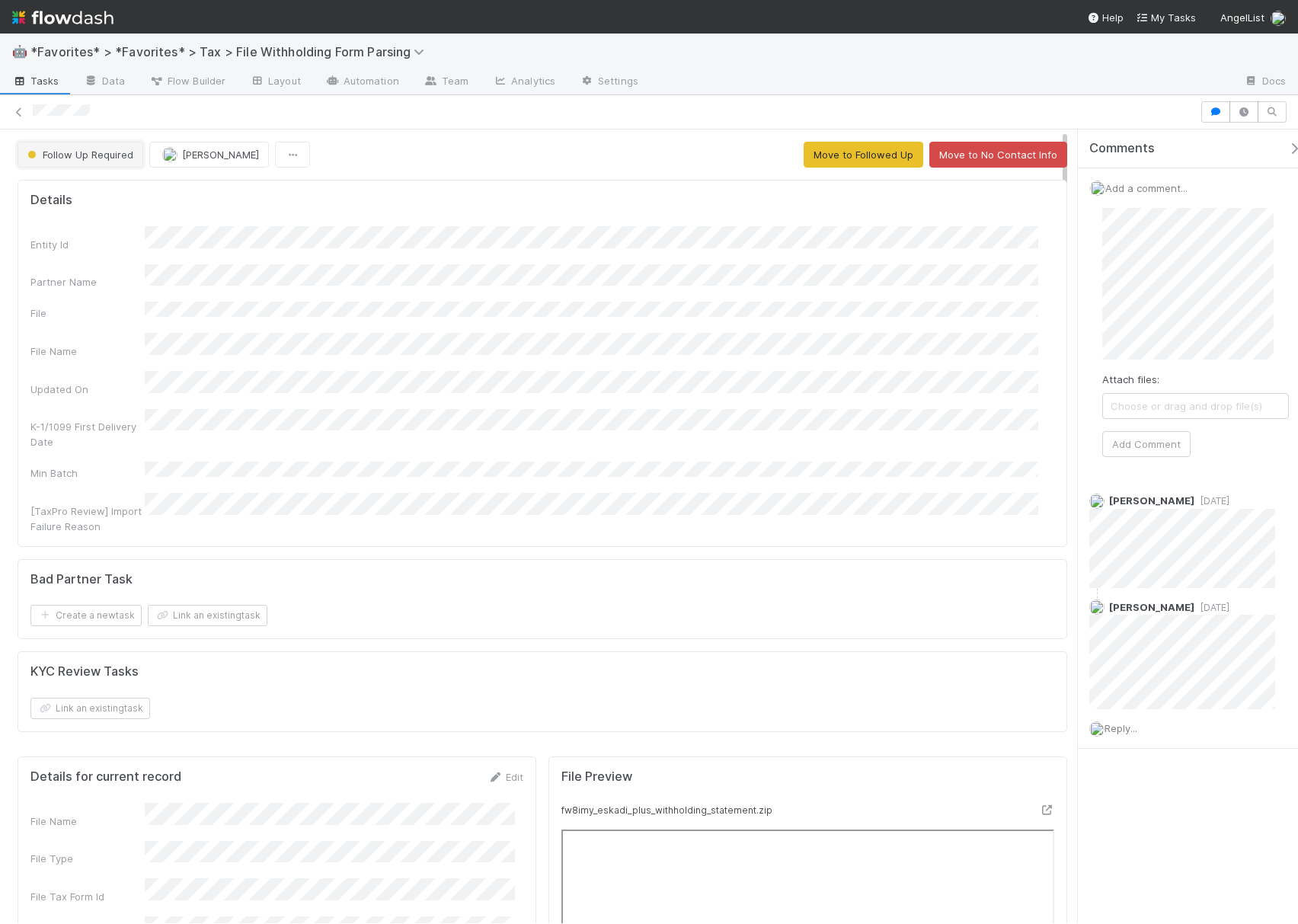
click at [58, 163] on button "Follow Up Required" at bounding box center [80, 155] width 125 height 26
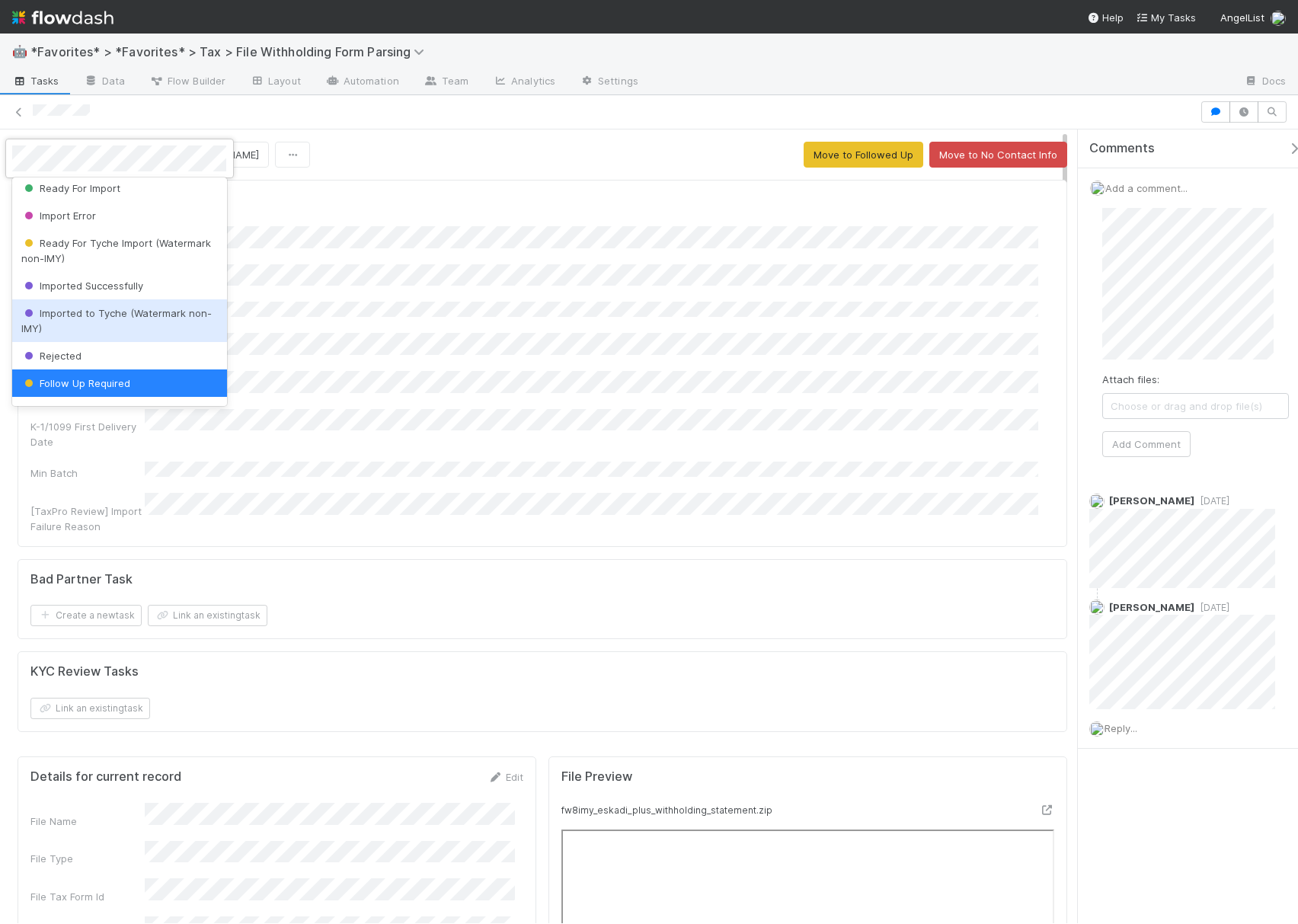
scroll to position [245, 0]
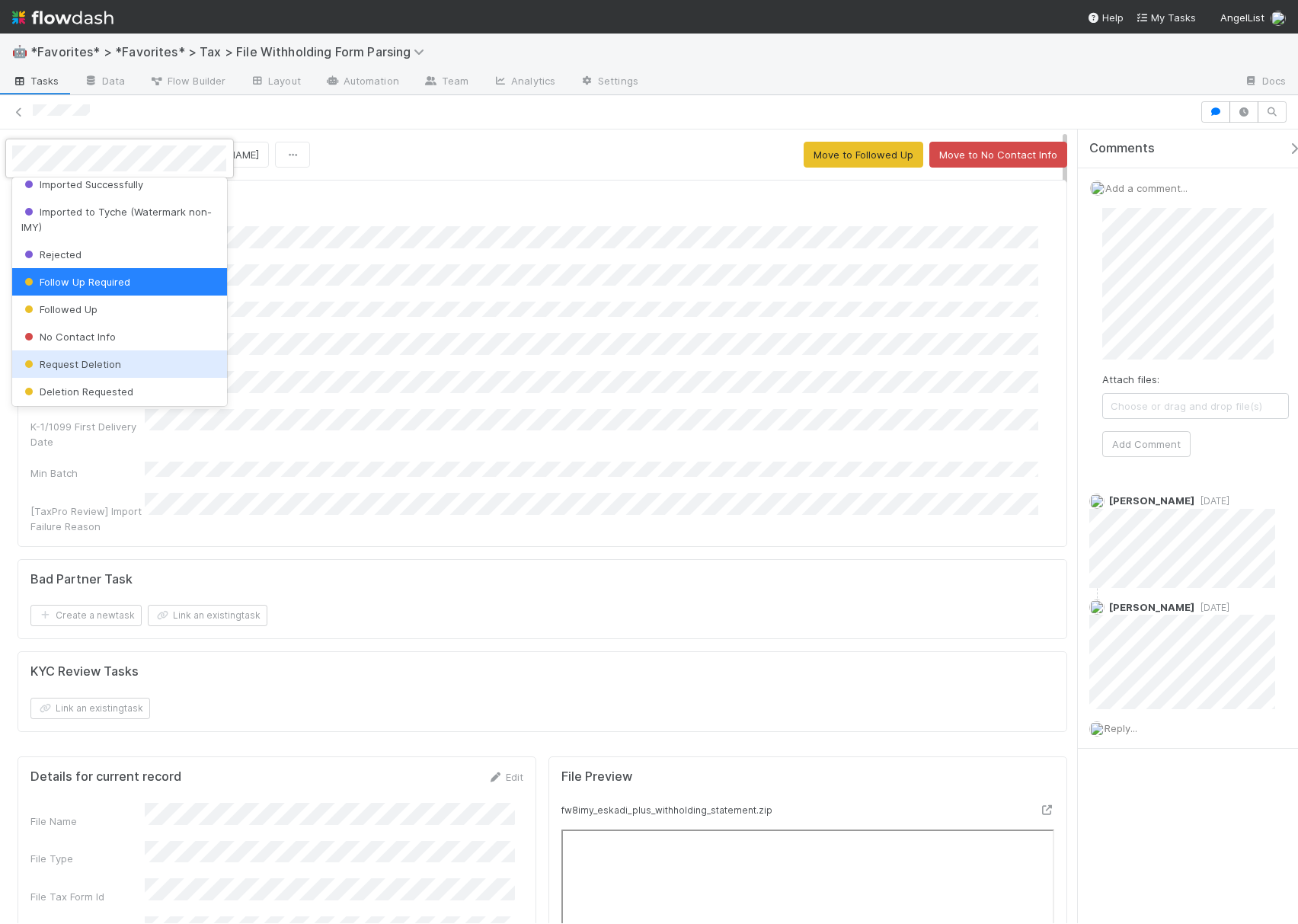
click at [125, 360] on div "Request Deletion" at bounding box center [119, 364] width 214 height 28
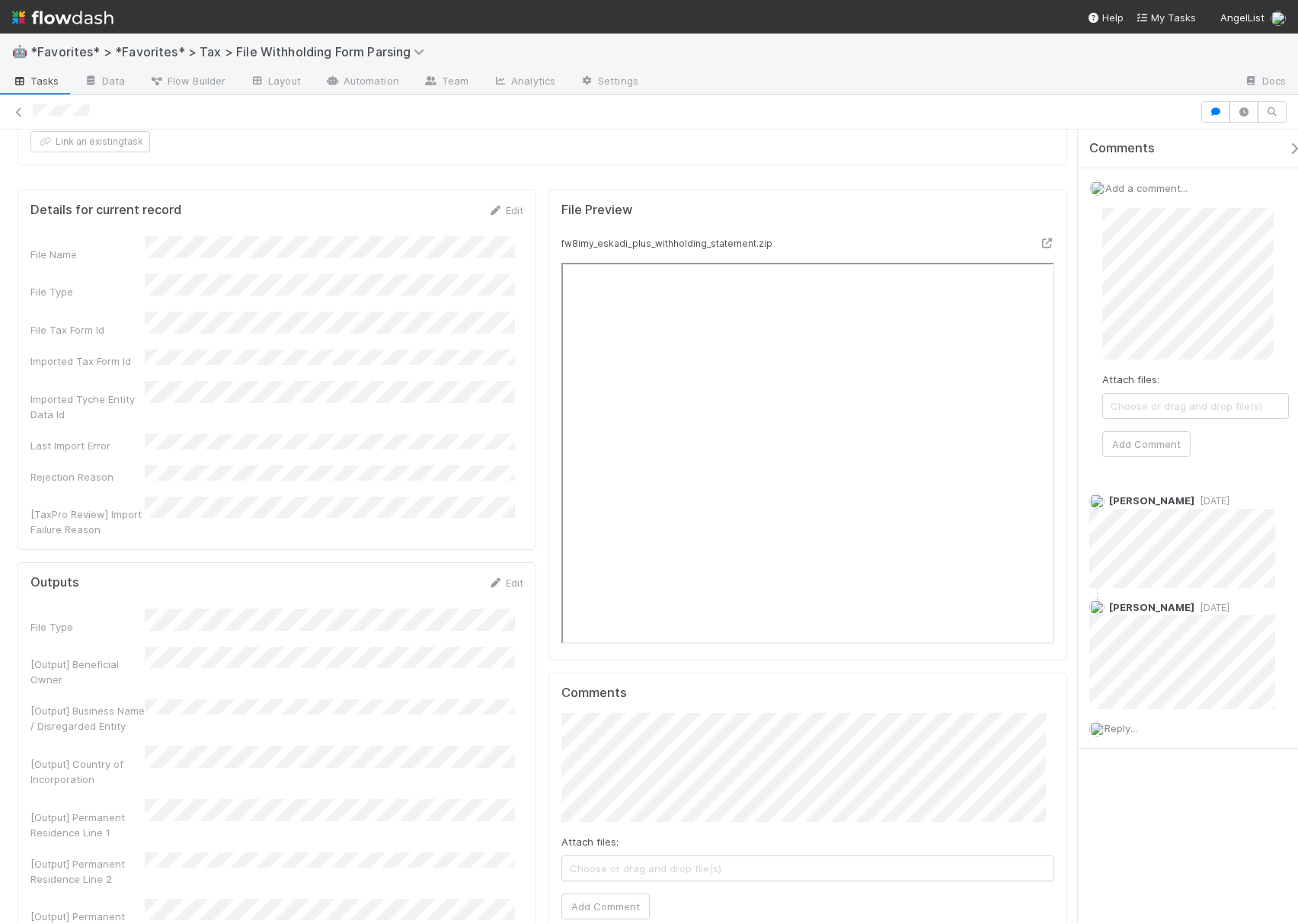
scroll to position [0, 0]
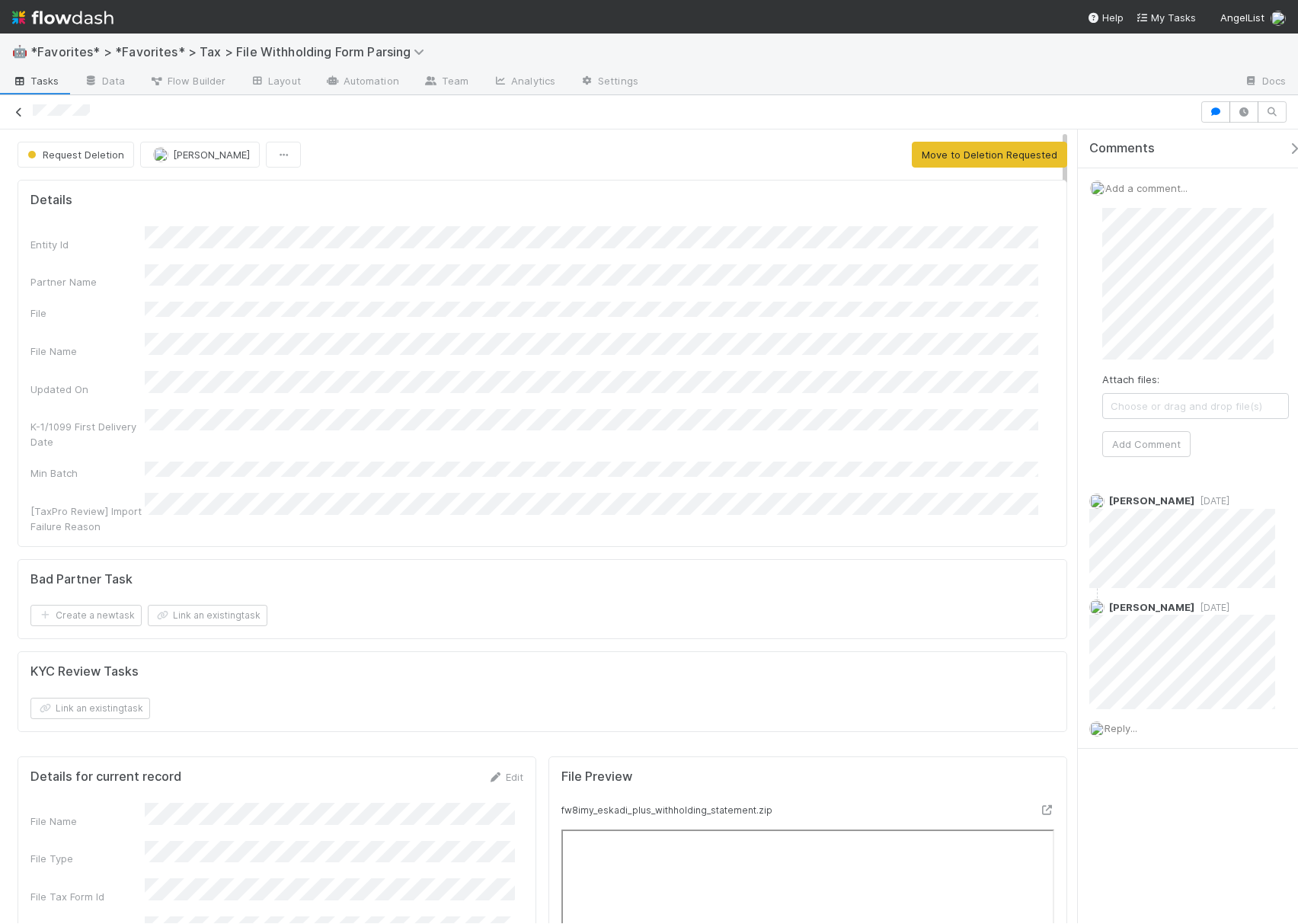
click at [19, 112] on icon at bounding box center [19, 112] width 15 height 10
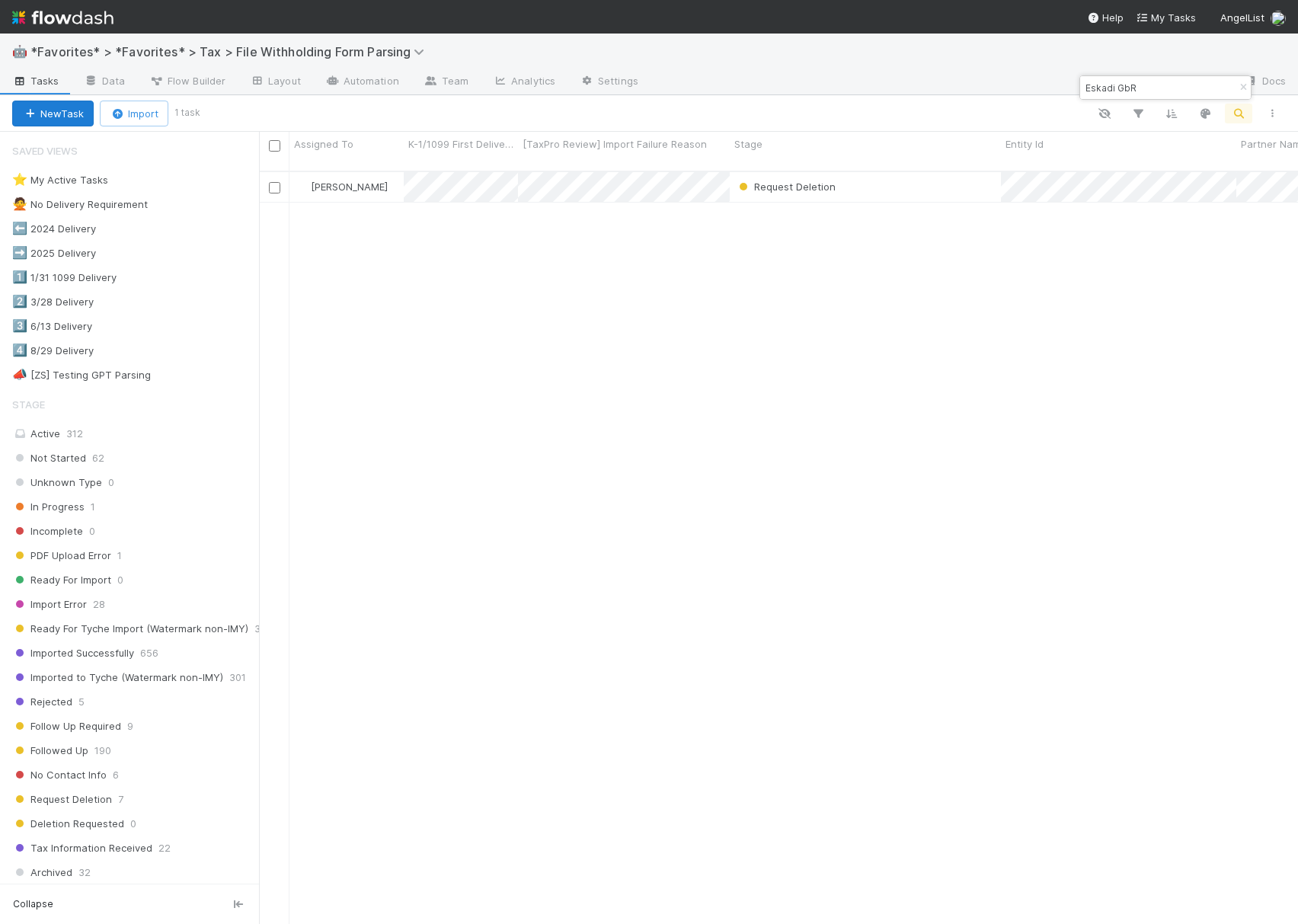
scroll to position [750, 1024]
click at [1181, 90] on input "Eskadi GbR" at bounding box center [1159, 88] width 152 height 18
click at [1180, 90] on input "Eskadi GbR" at bounding box center [1159, 88] width 152 height 18
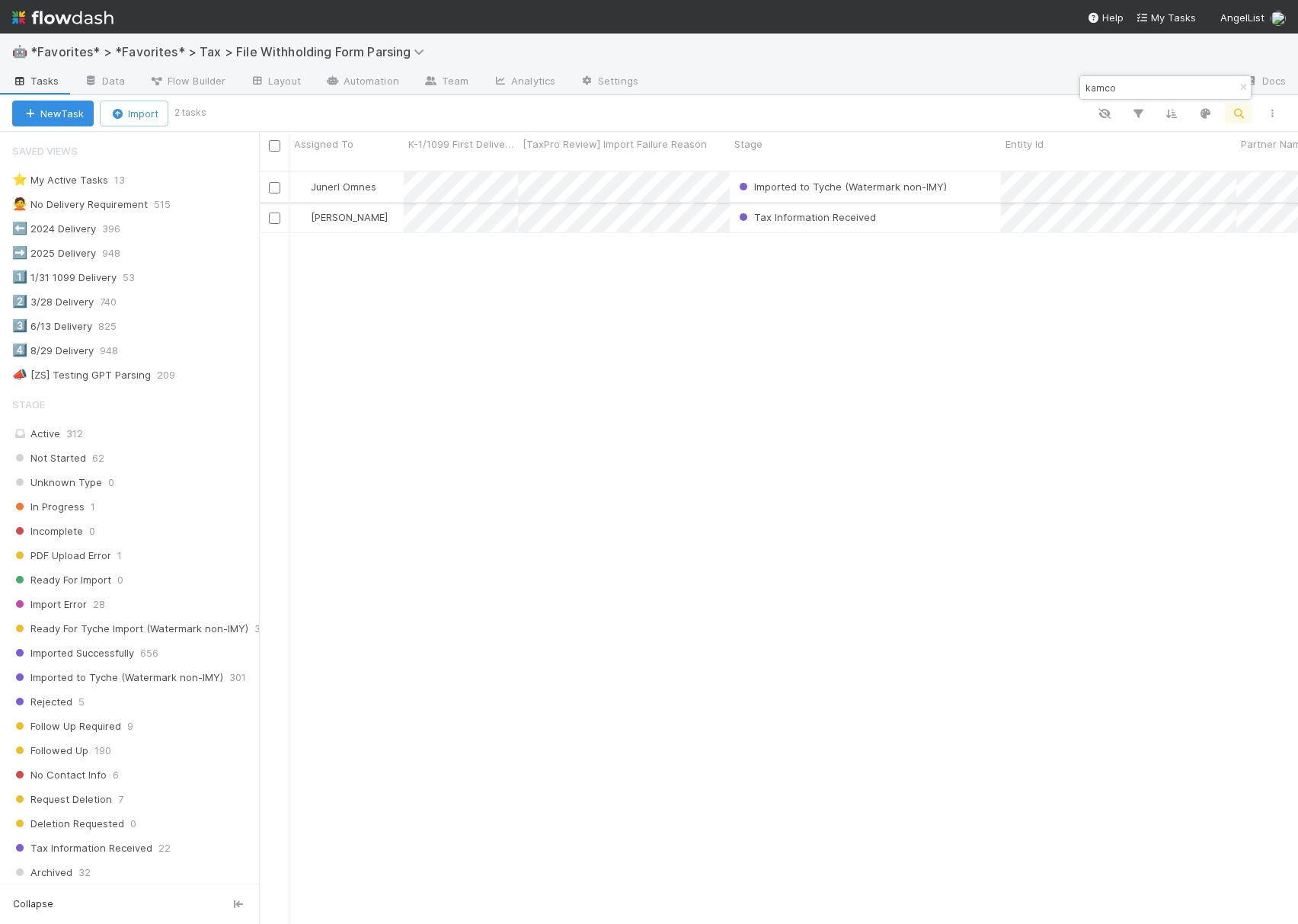
type input "kamco"
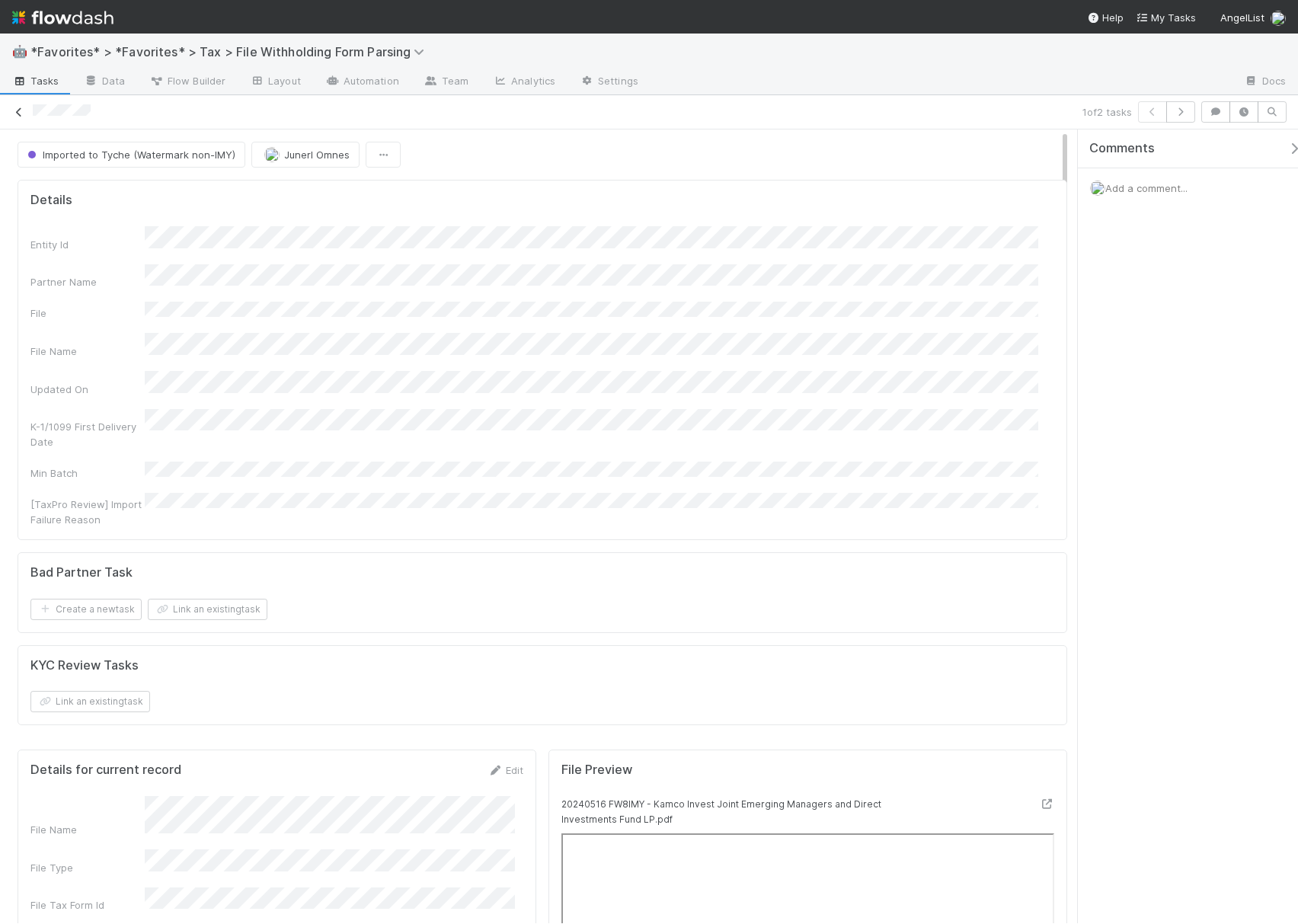
click at [20, 116] on icon at bounding box center [19, 112] width 15 height 10
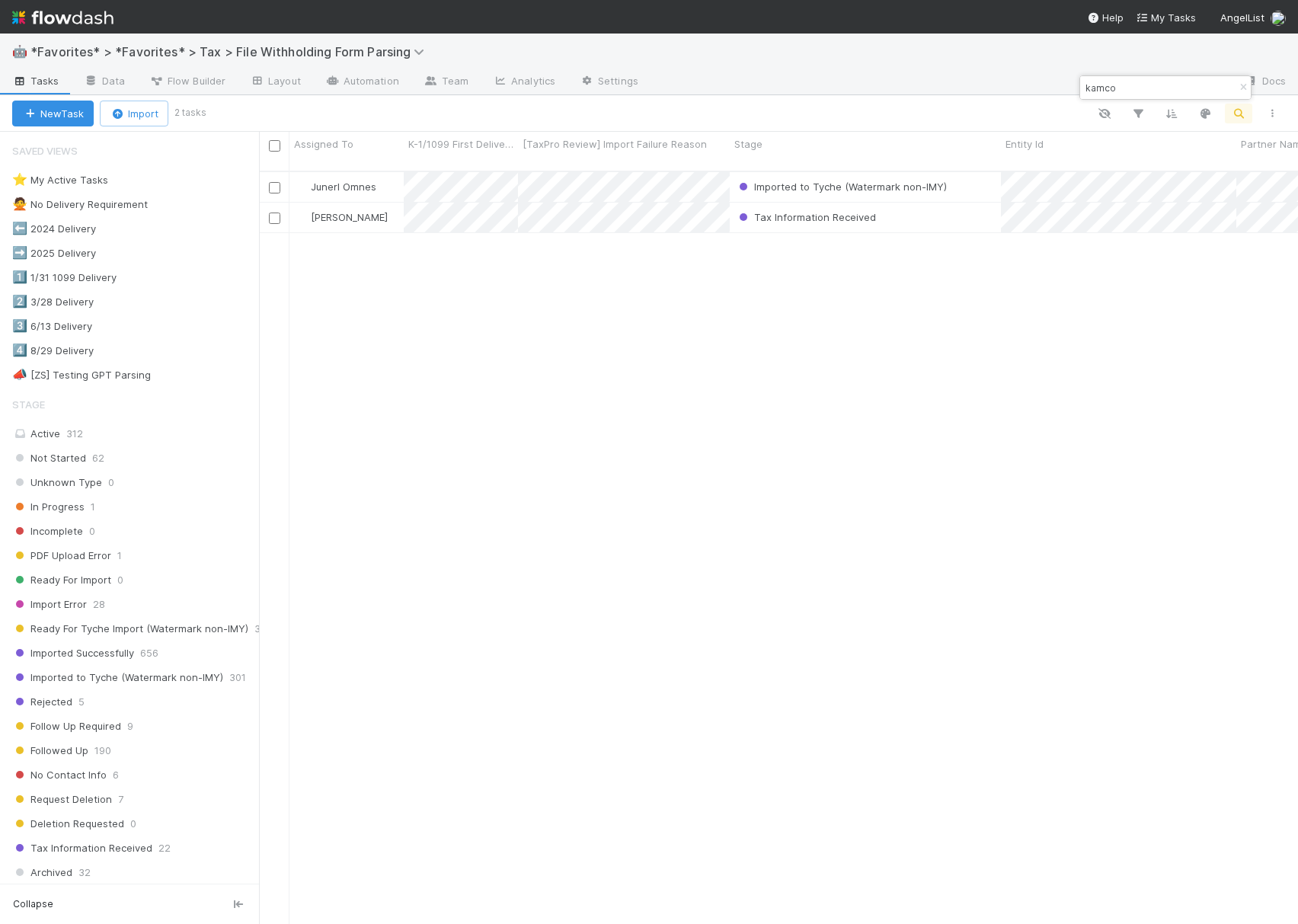
scroll to position [750, 1024]
click at [1118, 79] on input "kamco" at bounding box center [1159, 88] width 152 height 18
paste input "AngelList Rolling Funds a Invest Syndicate"
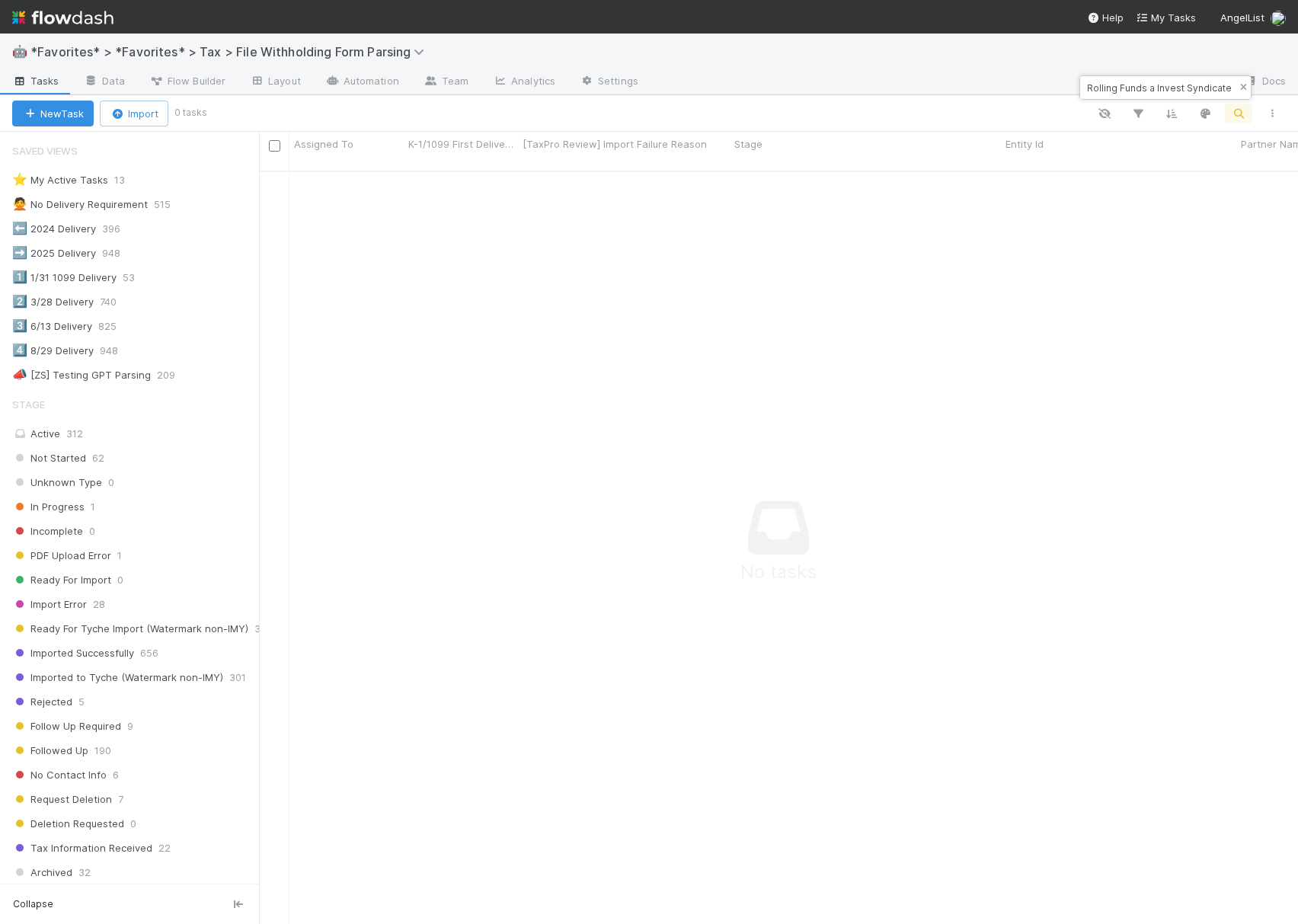
scroll to position [0, 55]
drag, startPoint x: 1137, startPoint y: 84, endPoint x: 1236, endPoint y: 92, distance: 99.3
click at [1236, 92] on div "AngelList Rolling Funds a Invest Syndicate" at bounding box center [1166, 88] width 171 height 23
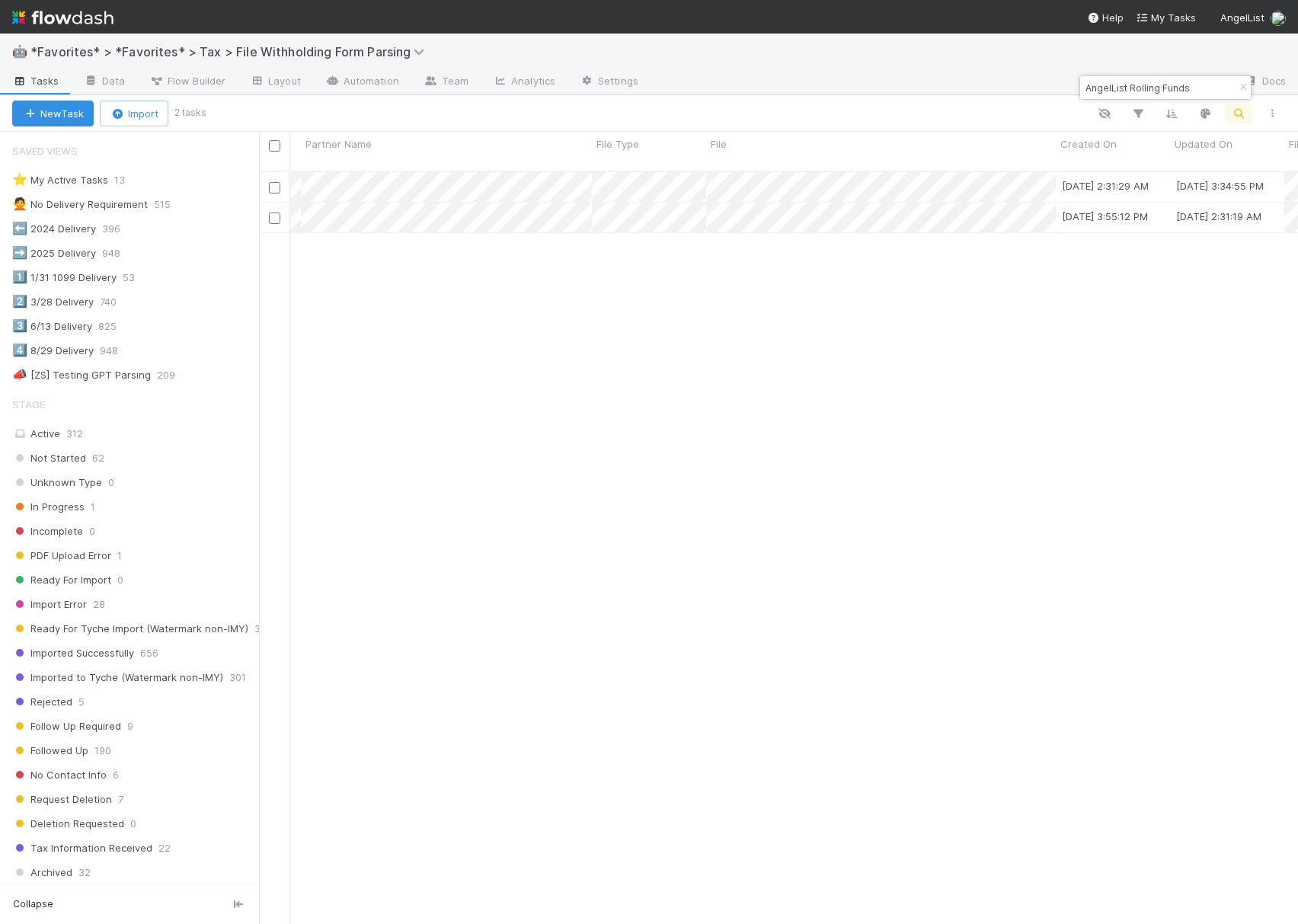
scroll to position [0, 0]
type input "AngelList Rolling Funds"
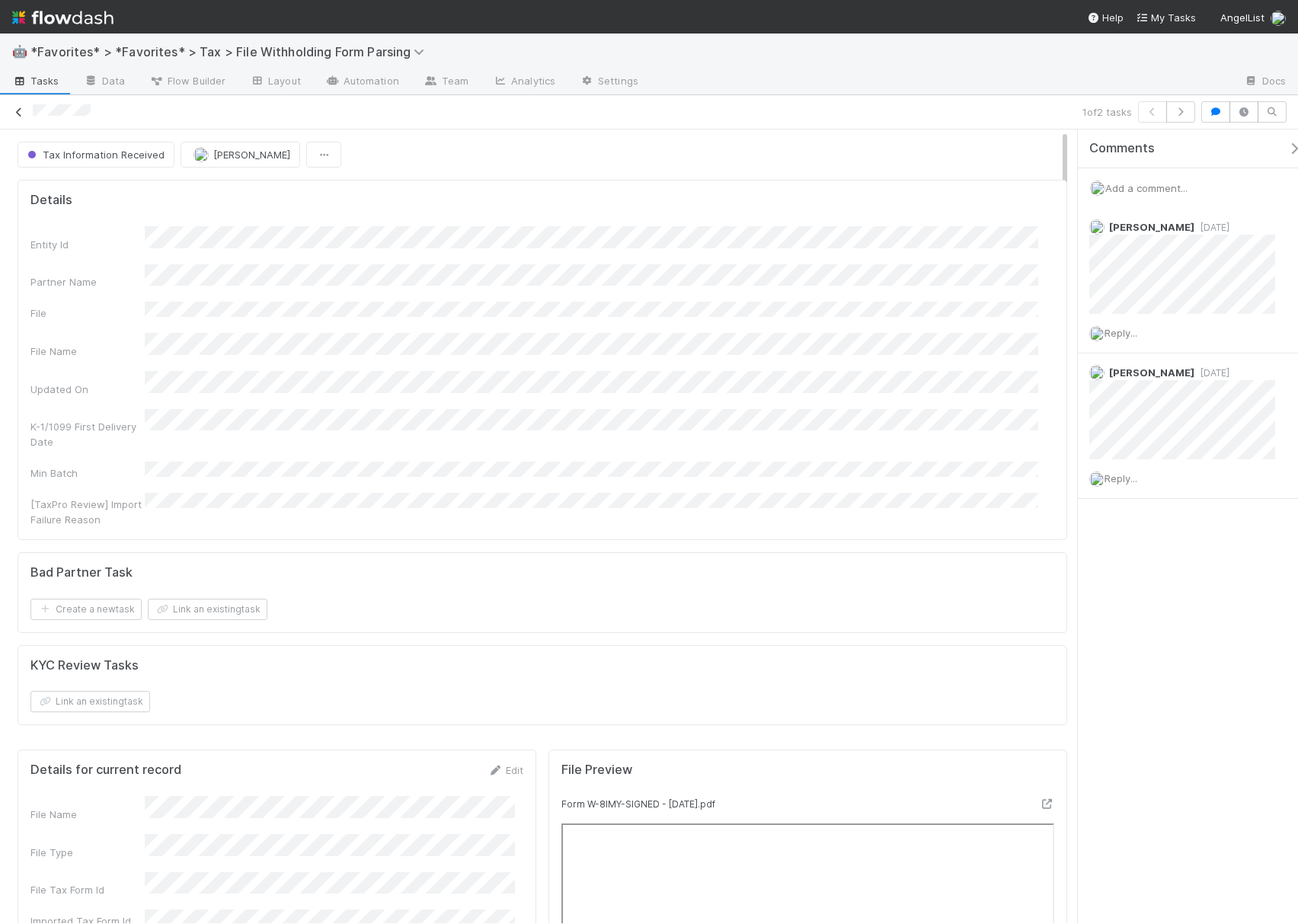
click at [12, 114] on icon at bounding box center [19, 112] width 15 height 10
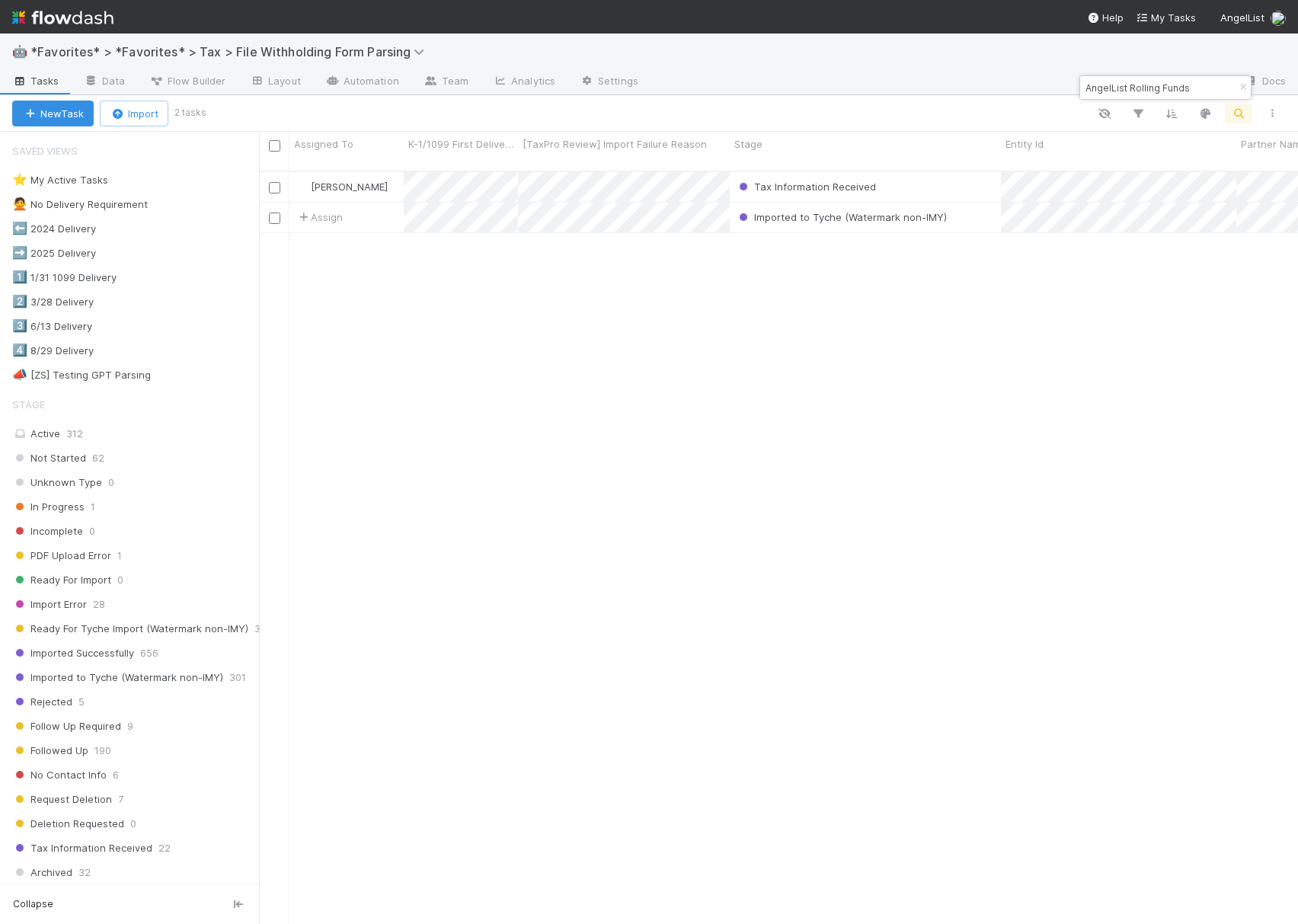
scroll to position [750, 1024]
click at [1146, 85] on input "AngelList Rolling Funds" at bounding box center [1159, 88] width 152 height 18
paste input "Basecamp LP"
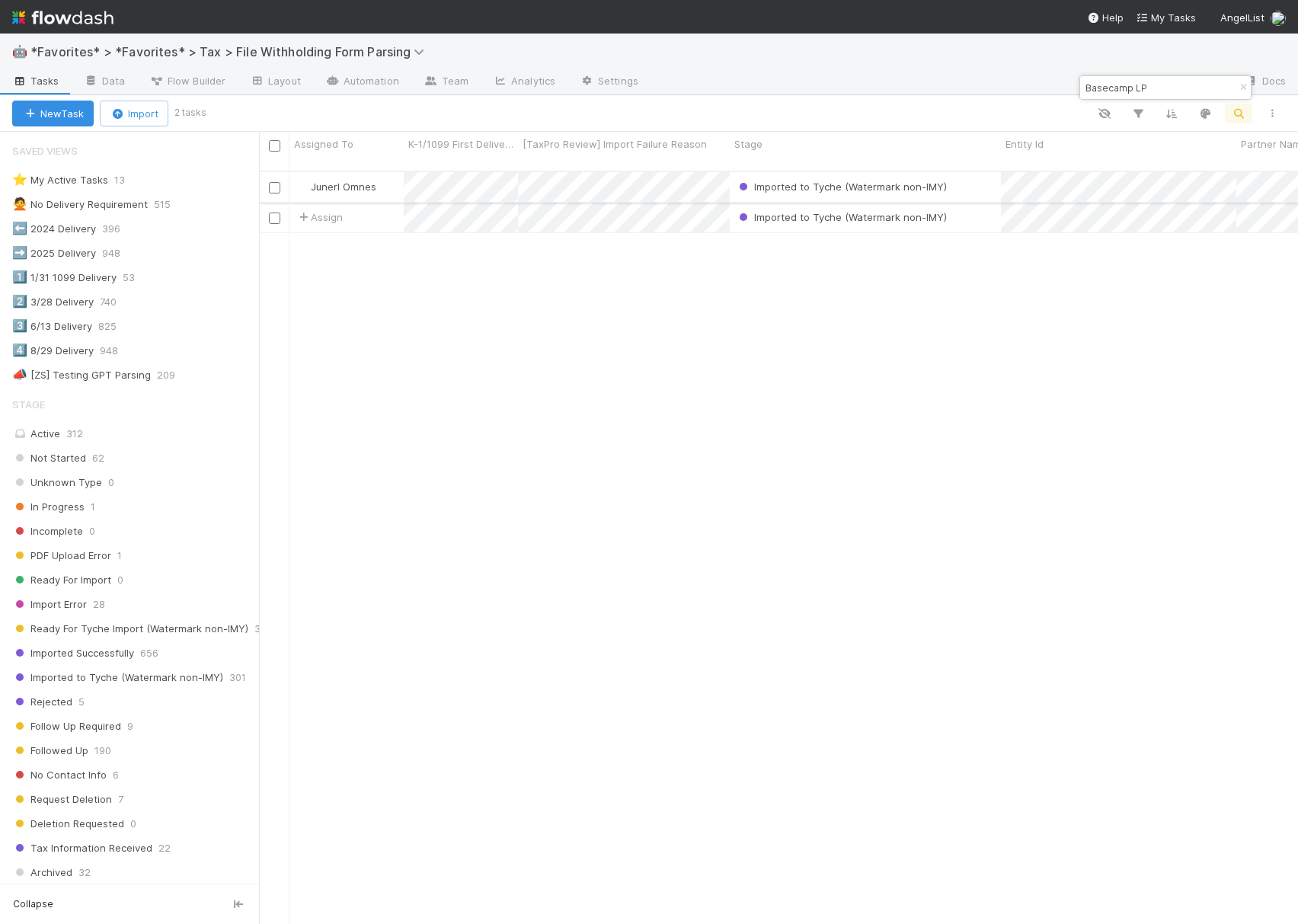
type input "Basecamp LP"
